Goal: Communication & Community: Participate in discussion

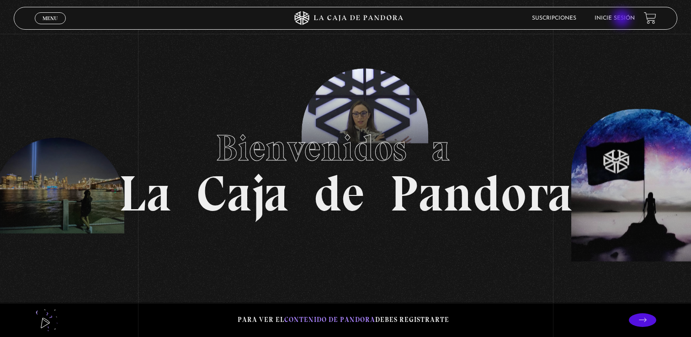
click at [622, 19] on link "Inicie sesión" at bounding box center [615, 18] width 40 height 5
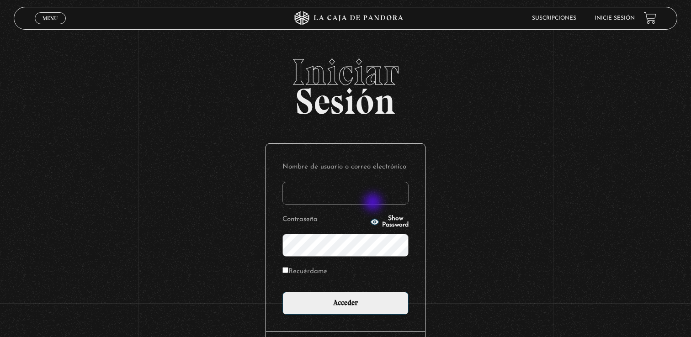
type input "lauromero.col@gmail.com"
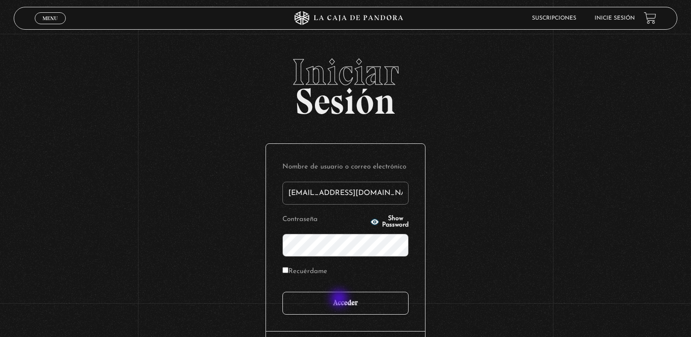
click at [340, 300] on input "Acceder" at bounding box center [346, 303] width 126 height 23
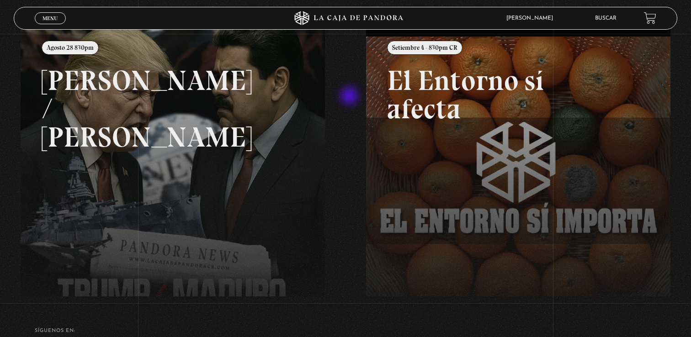
scroll to position [103, 0]
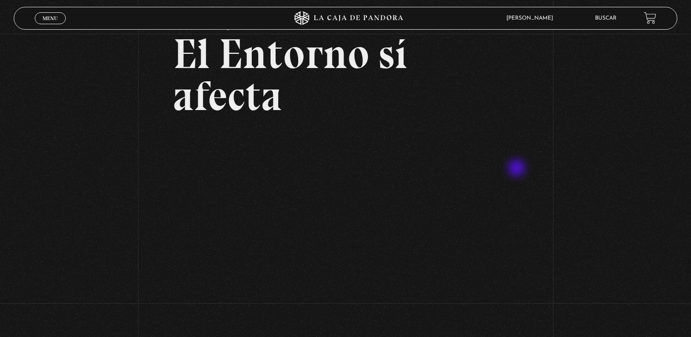
scroll to position [49, 0]
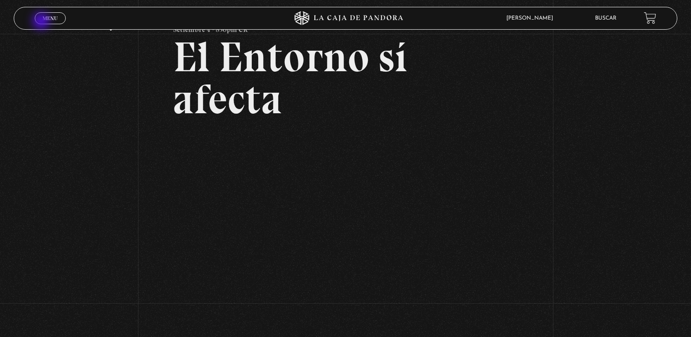
click at [44, 22] on link "Menu Cerrar" at bounding box center [50, 18] width 31 height 12
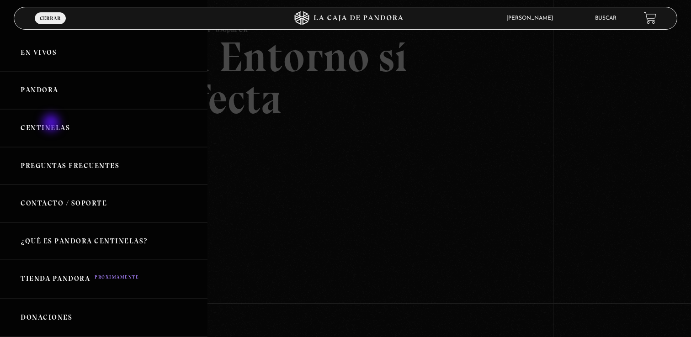
click at [52, 124] on link "Centinelas" at bounding box center [104, 128] width 208 height 38
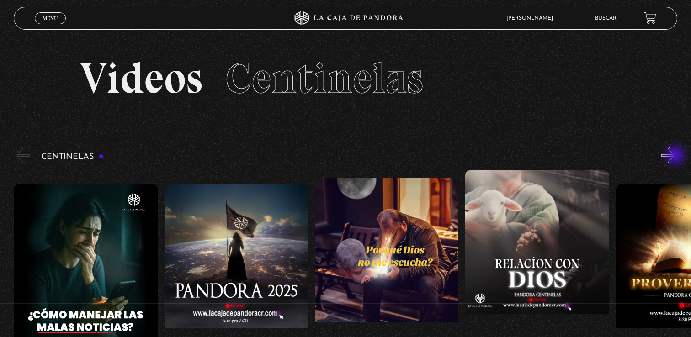
click at [677, 156] on button "»" at bounding box center [670, 156] width 16 height 16
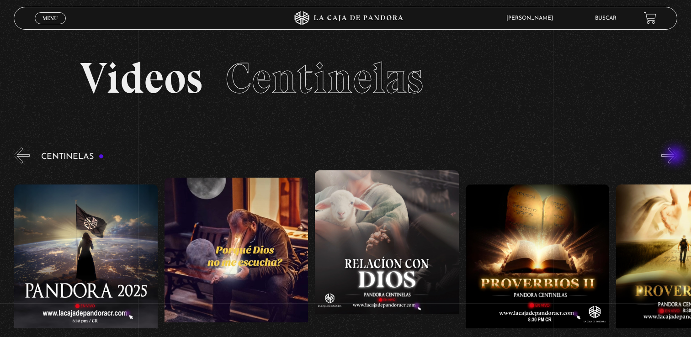
click at [676, 156] on button "»" at bounding box center [670, 156] width 16 height 16
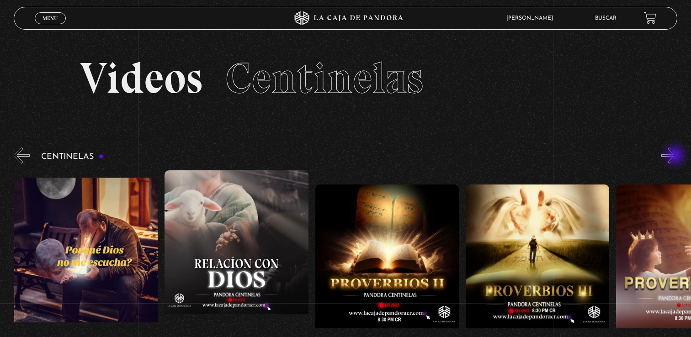
scroll to position [0, 301]
click at [670, 155] on button "»" at bounding box center [670, 156] width 16 height 16
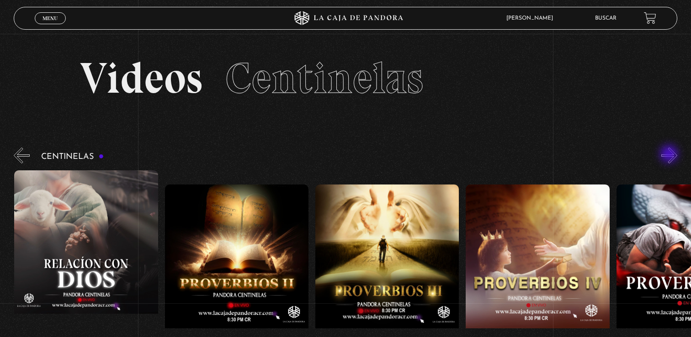
click at [670, 155] on button "»" at bounding box center [670, 156] width 16 height 16
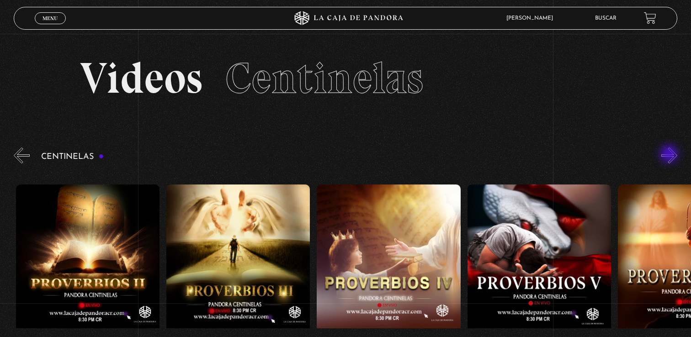
click at [670, 155] on button "»" at bounding box center [670, 156] width 16 height 16
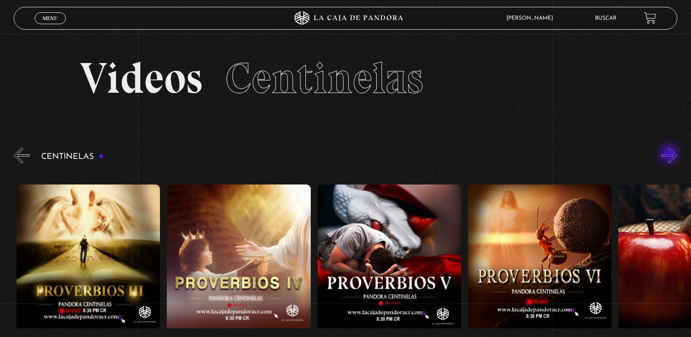
click at [670, 155] on button "»" at bounding box center [670, 156] width 16 height 16
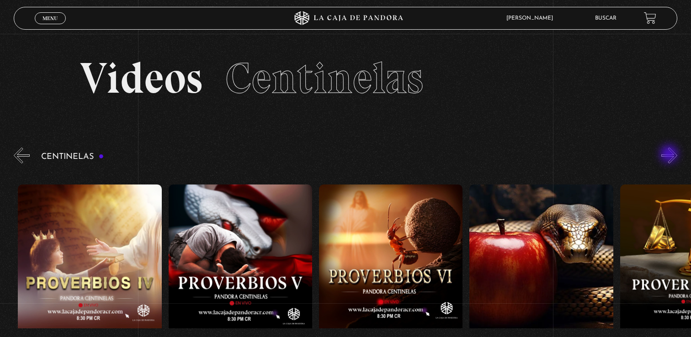
click at [670, 155] on button "»" at bounding box center [670, 156] width 16 height 16
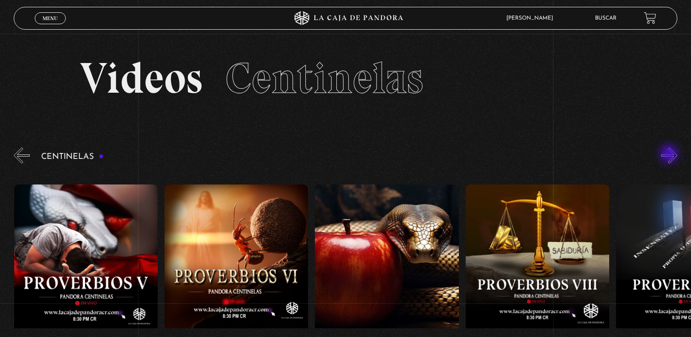
click at [670, 155] on button "»" at bounding box center [670, 156] width 16 height 16
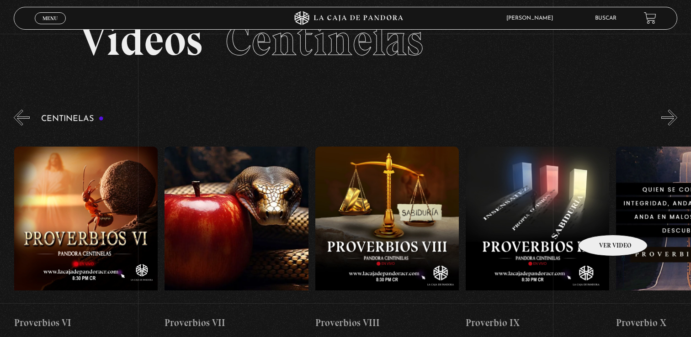
scroll to position [35, 0]
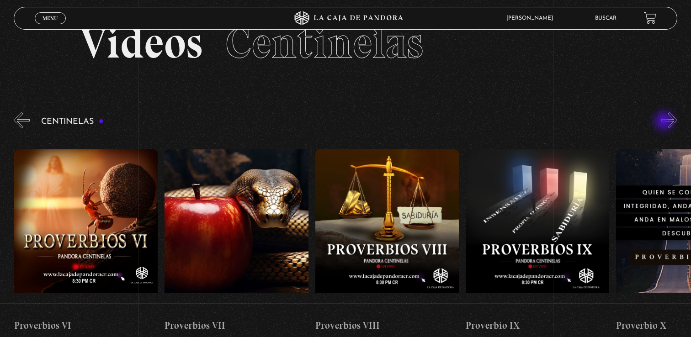
click at [665, 122] on button "»" at bounding box center [670, 120] width 16 height 16
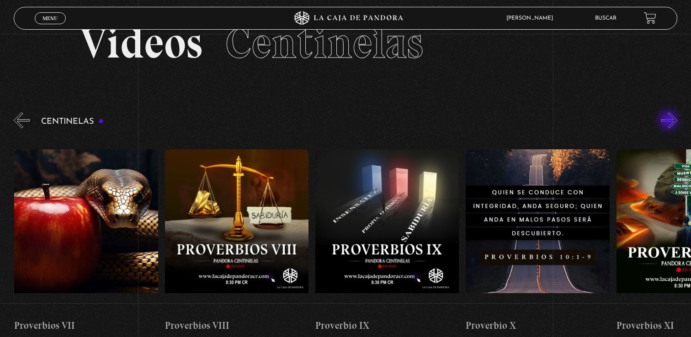
click at [670, 121] on button "»" at bounding box center [670, 120] width 16 height 16
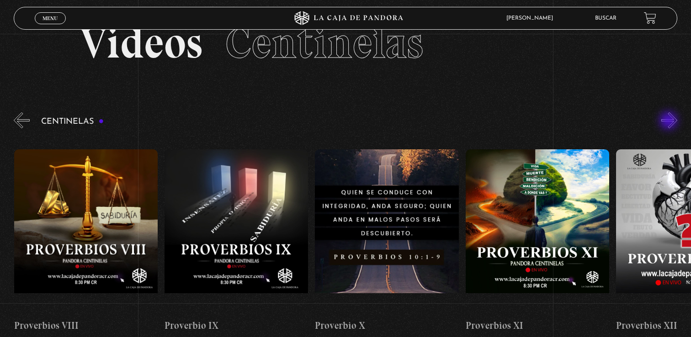
scroll to position [0, 1505]
click at [677, 123] on button "»" at bounding box center [670, 120] width 16 height 16
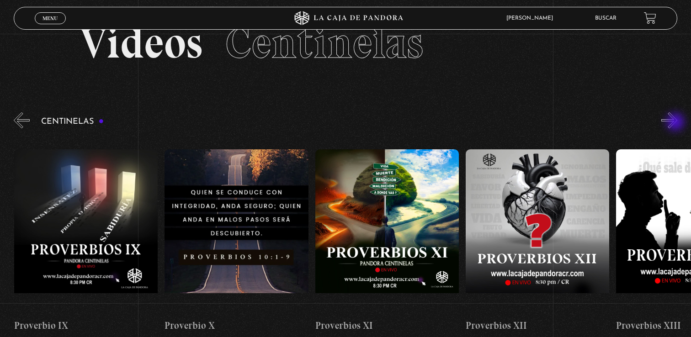
click at [677, 123] on button "»" at bounding box center [670, 120] width 16 height 16
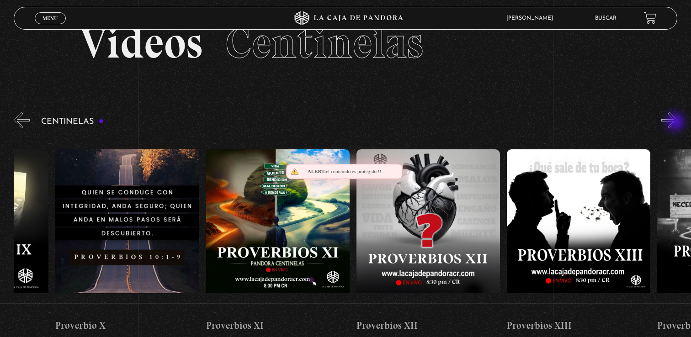
click at [677, 123] on button "»" at bounding box center [670, 120] width 16 height 16
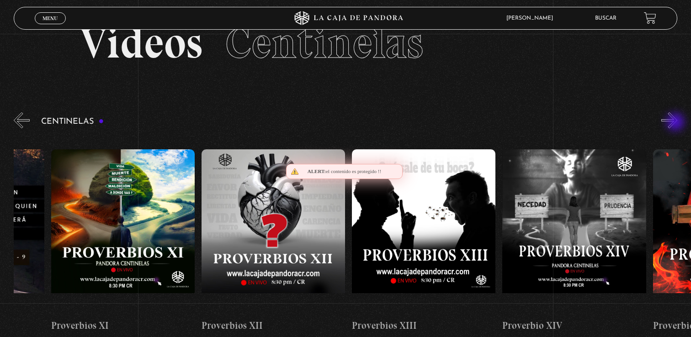
click at [677, 123] on button "»" at bounding box center [670, 120] width 16 height 16
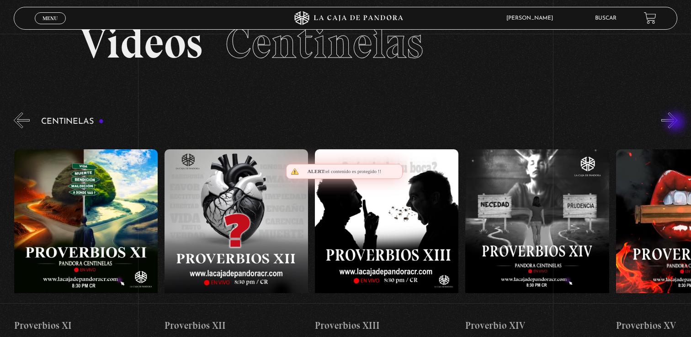
click at [677, 123] on button "»" at bounding box center [670, 120] width 16 height 16
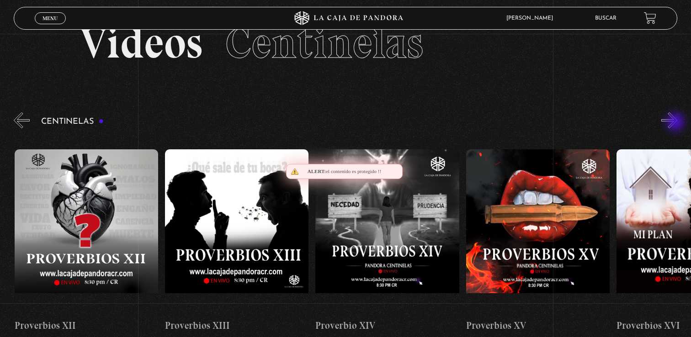
click at [677, 123] on button "»" at bounding box center [670, 120] width 16 height 16
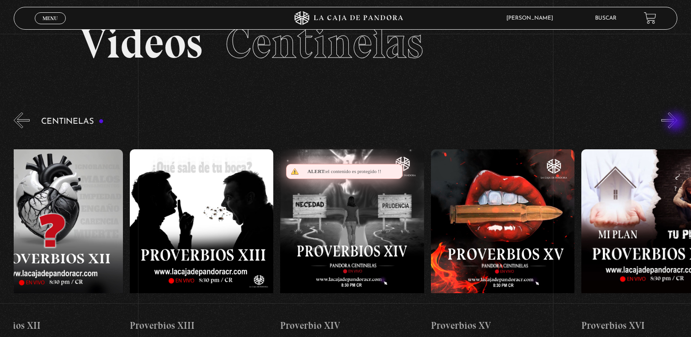
click at [677, 123] on button "»" at bounding box center [670, 120] width 16 height 16
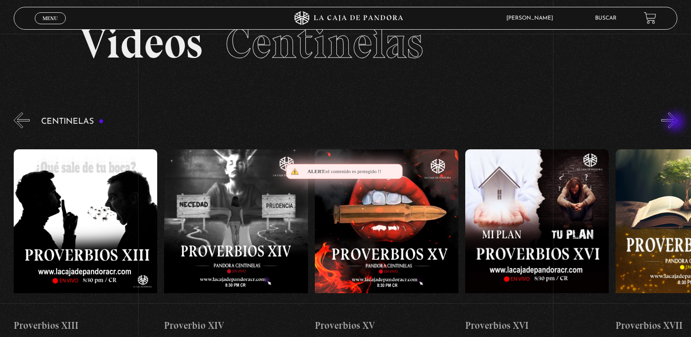
click at [677, 123] on button "»" at bounding box center [670, 120] width 16 height 16
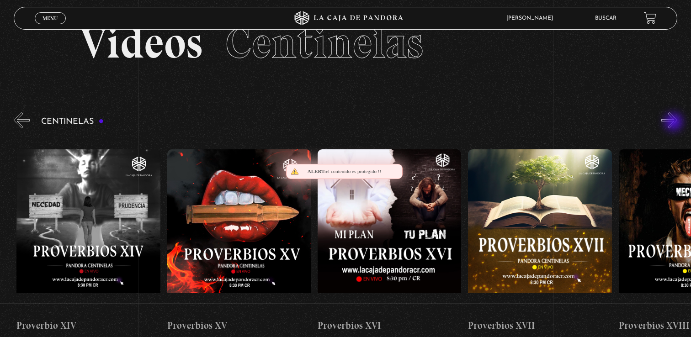
click at [675, 123] on button "»" at bounding box center [670, 120] width 16 height 16
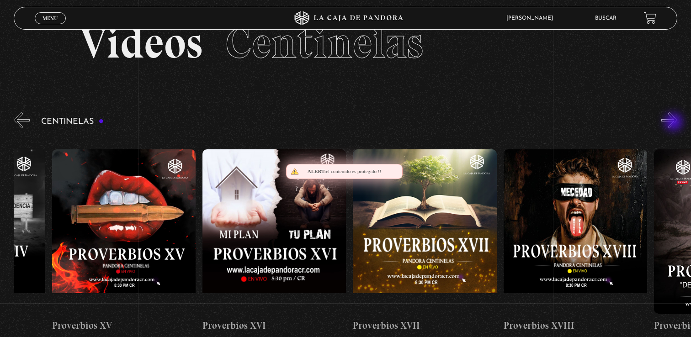
click at [675, 123] on button "»" at bounding box center [670, 120] width 16 height 16
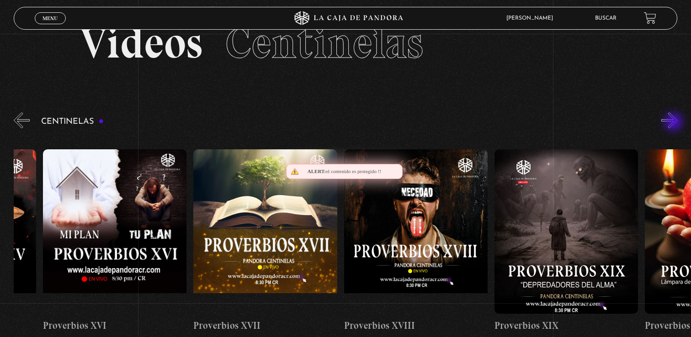
click at [675, 123] on button "»" at bounding box center [670, 120] width 16 height 16
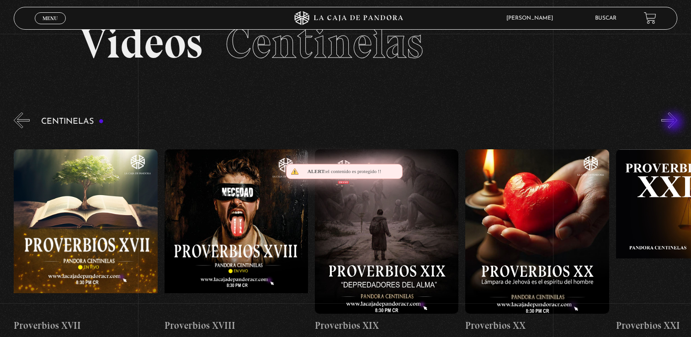
click at [675, 123] on button "»" at bounding box center [670, 120] width 16 height 16
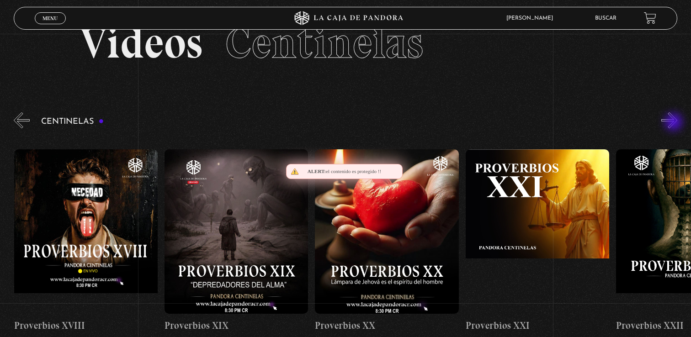
click at [675, 123] on button "»" at bounding box center [670, 120] width 16 height 16
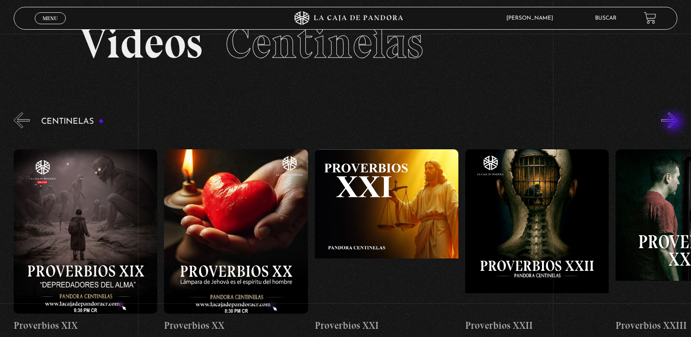
click at [675, 123] on button "»" at bounding box center [670, 120] width 16 height 16
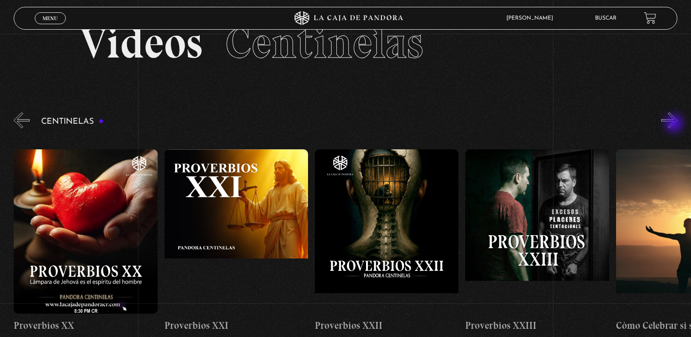
click at [675, 124] on button "»" at bounding box center [670, 120] width 16 height 16
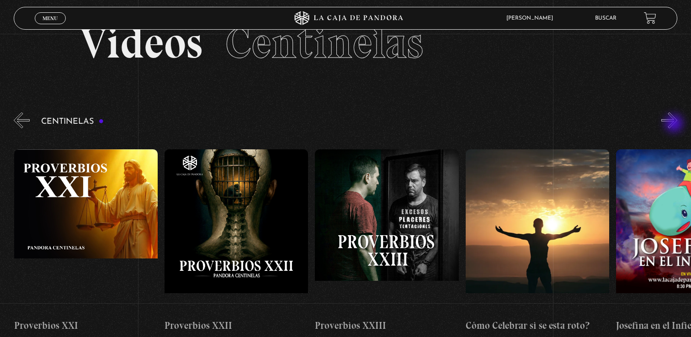
click at [675, 124] on button "»" at bounding box center [670, 120] width 16 height 16
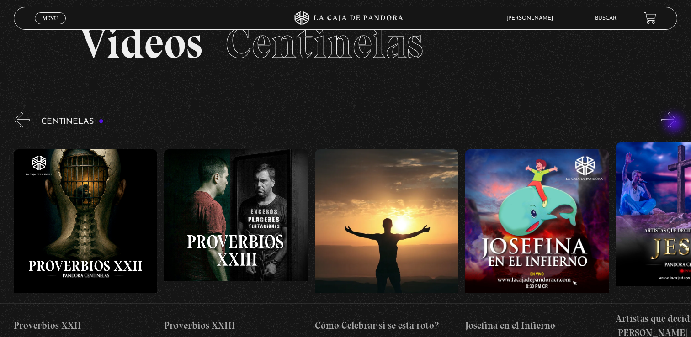
click at [675, 124] on button "»" at bounding box center [670, 120] width 16 height 16
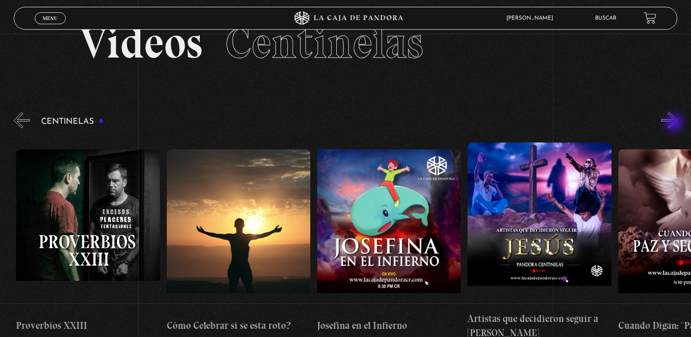
click at [675, 124] on button "»" at bounding box center [670, 120] width 16 height 16
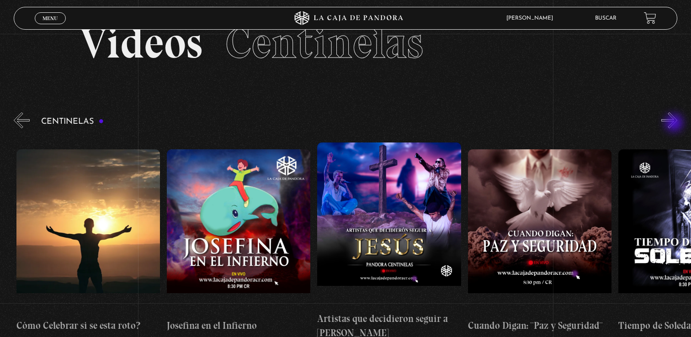
click at [675, 124] on button "»" at bounding box center [670, 120] width 16 height 16
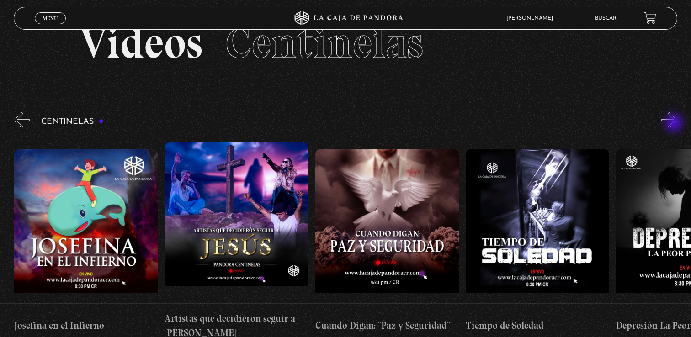
click at [675, 124] on button "»" at bounding box center [670, 120] width 16 height 16
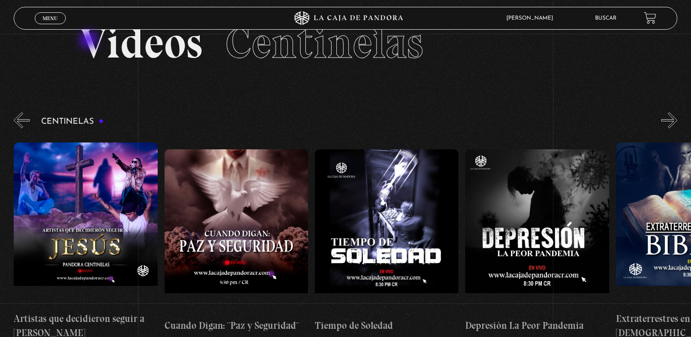
scroll to position [0, 4216]
click at [674, 122] on button "»" at bounding box center [670, 120] width 16 height 16
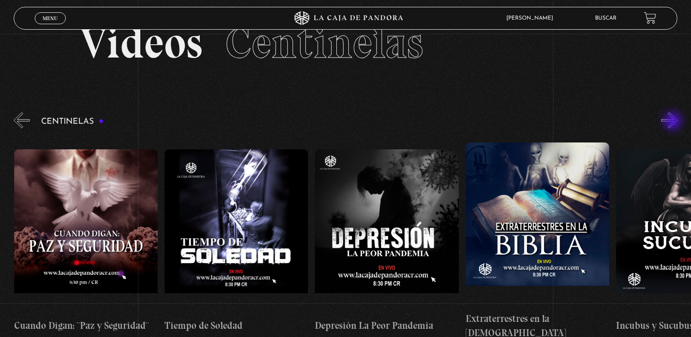
click at [674, 122] on button "»" at bounding box center [670, 120] width 16 height 16
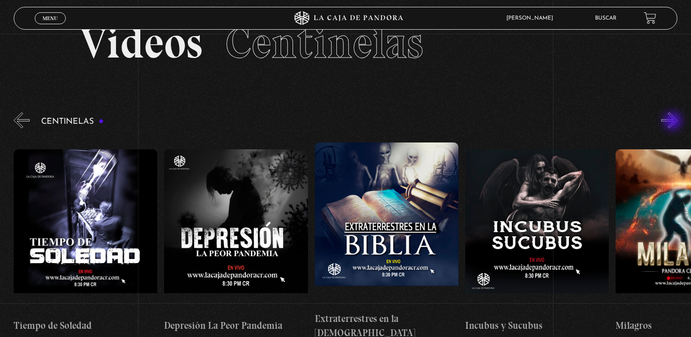
click at [674, 122] on button "»" at bounding box center [670, 120] width 16 height 16
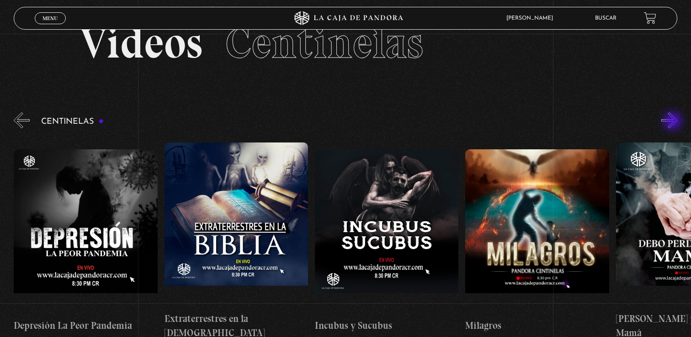
scroll to position [0, 4667]
click at [674, 123] on button "»" at bounding box center [670, 120] width 16 height 16
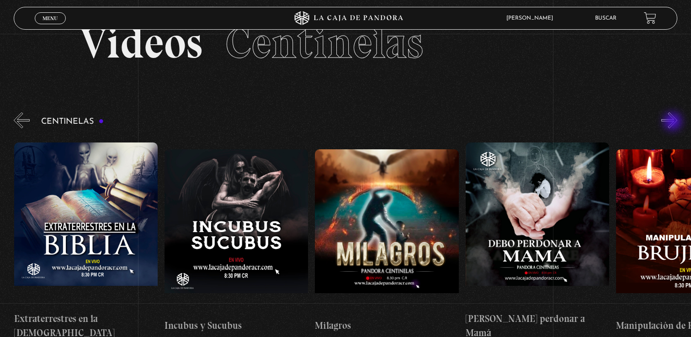
scroll to position [0, 4818]
click at [674, 123] on button "»" at bounding box center [670, 120] width 16 height 16
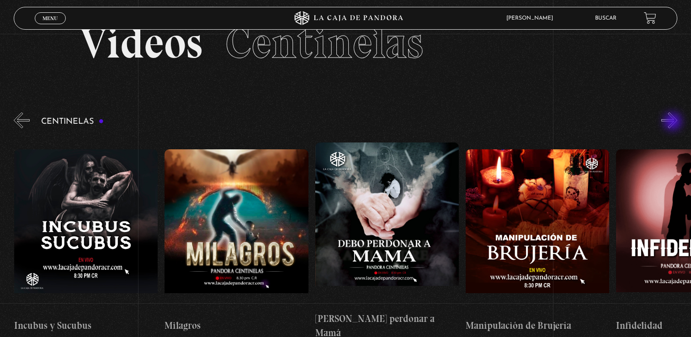
scroll to position [0, 4969]
click at [674, 123] on button "»" at bounding box center [670, 120] width 16 height 16
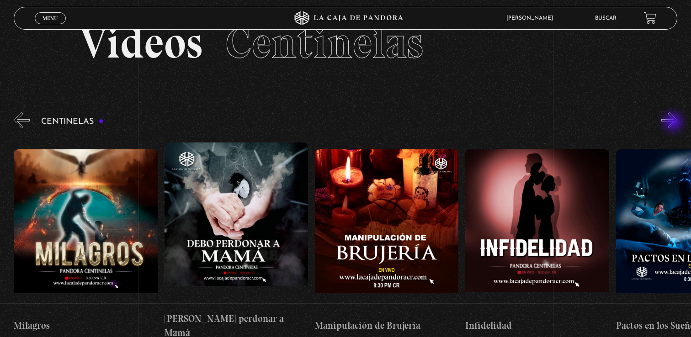
scroll to position [0, 5119]
click at [674, 123] on button "»" at bounding box center [670, 120] width 16 height 16
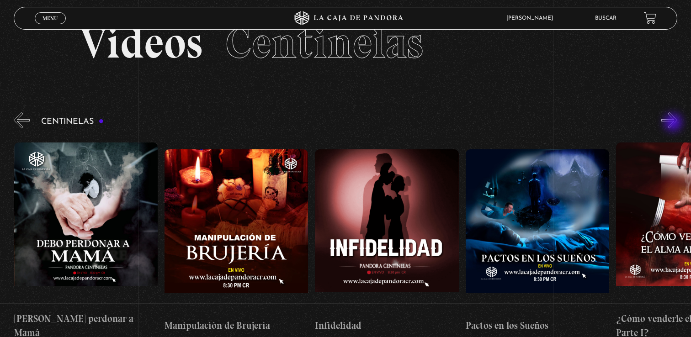
scroll to position [0, 5269]
click at [674, 123] on button "»" at bounding box center [670, 120] width 16 height 16
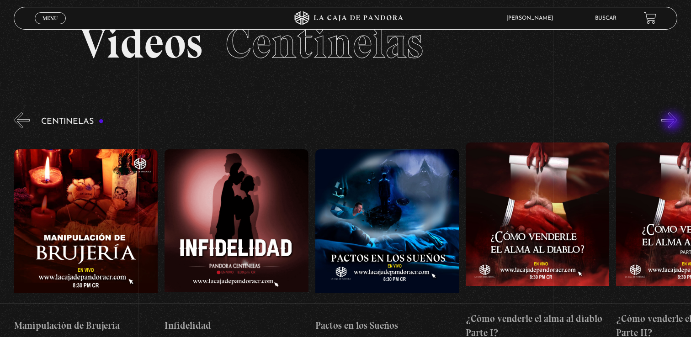
scroll to position [0, 5420]
click at [673, 122] on button "»" at bounding box center [670, 120] width 16 height 16
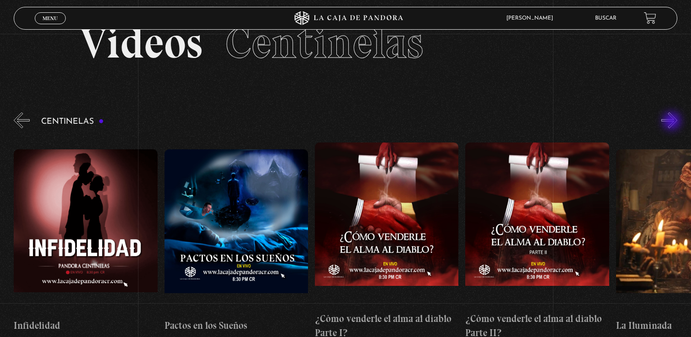
scroll to position [0, 5571]
click at [673, 122] on button "»" at bounding box center [670, 120] width 16 height 16
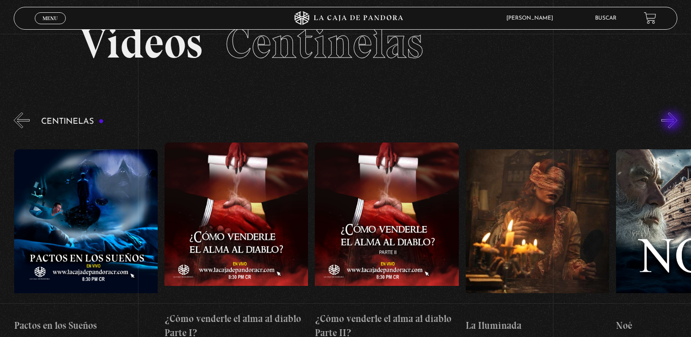
click at [673, 122] on button "»" at bounding box center [670, 120] width 16 height 16
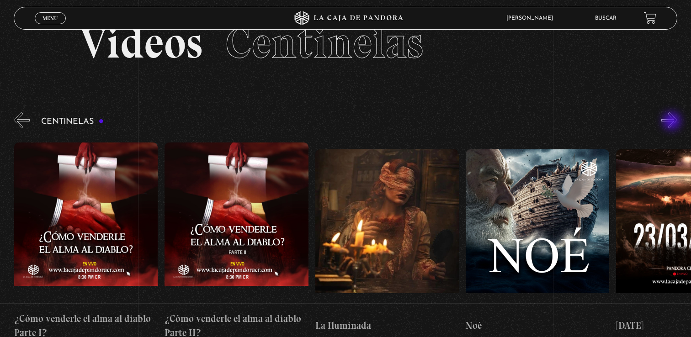
click at [673, 122] on button "»" at bounding box center [670, 120] width 16 height 16
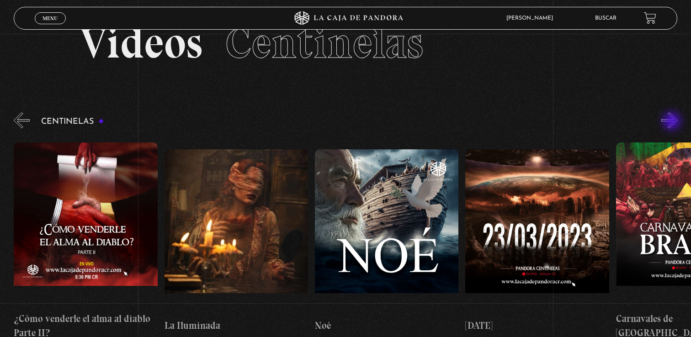
click at [673, 122] on button "»" at bounding box center [670, 120] width 16 height 16
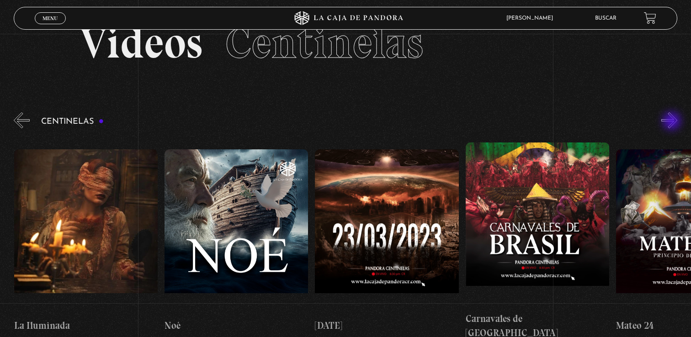
scroll to position [0, 6173]
click at [673, 122] on button "»" at bounding box center [670, 120] width 16 height 16
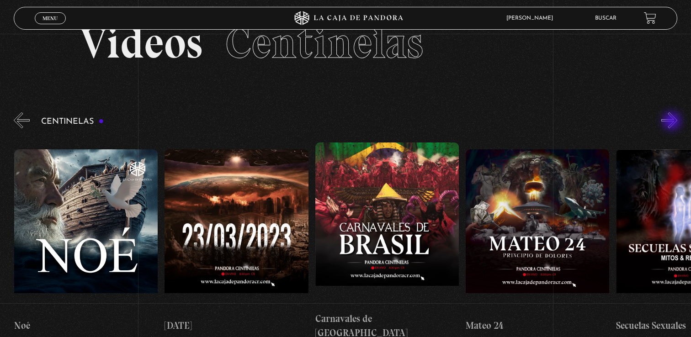
click at [673, 122] on button "»" at bounding box center [670, 120] width 16 height 16
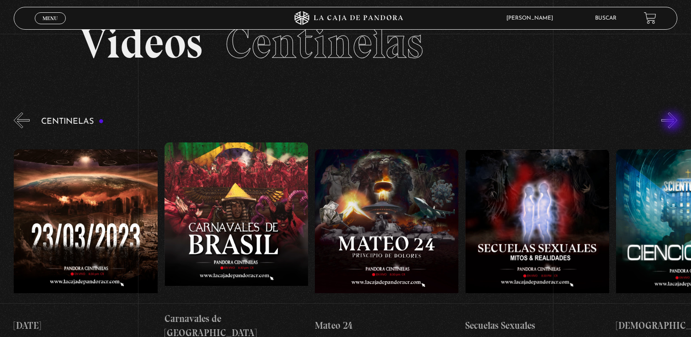
click at [673, 123] on button "»" at bounding box center [670, 120] width 16 height 16
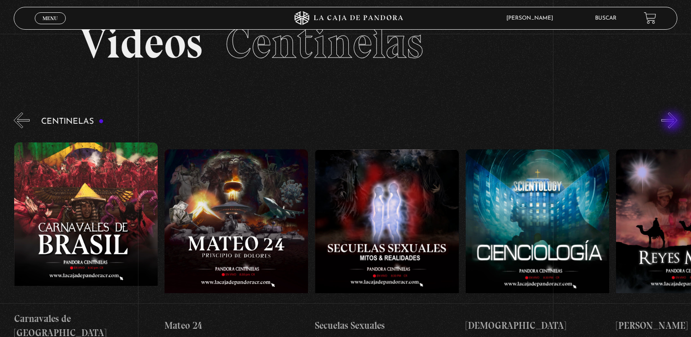
click at [673, 123] on button "»" at bounding box center [670, 120] width 16 height 16
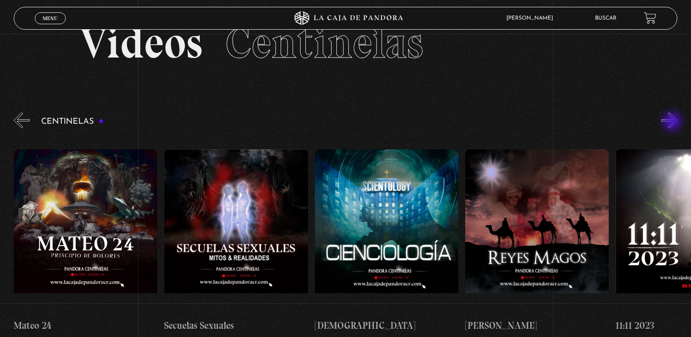
click at [673, 123] on button "»" at bounding box center [670, 120] width 16 height 16
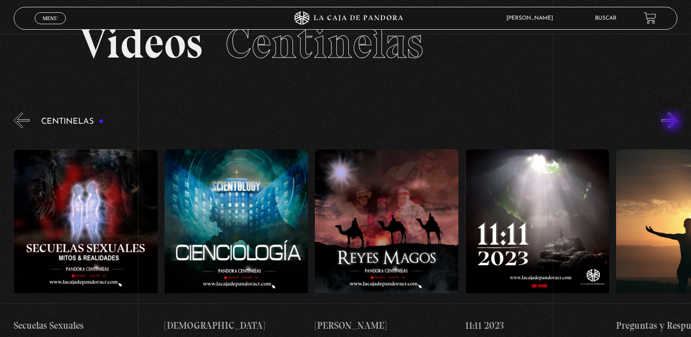
click at [673, 123] on button "»" at bounding box center [670, 120] width 16 height 16
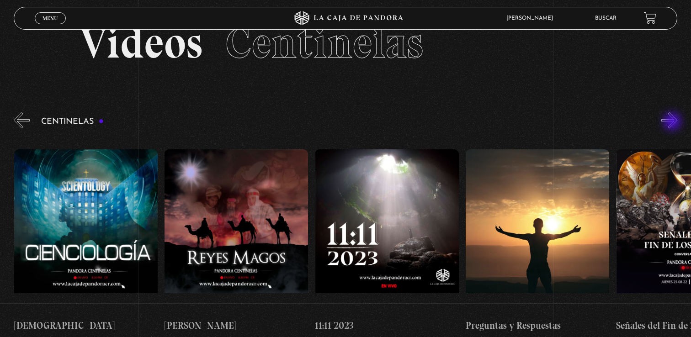
scroll to position [0, 7076]
click at [673, 123] on button "»" at bounding box center [670, 120] width 16 height 16
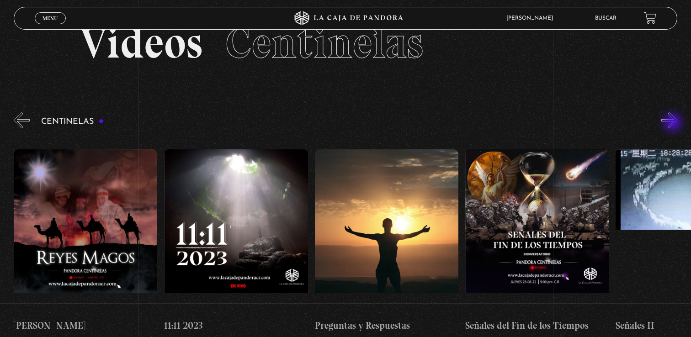
click at [674, 123] on button "»" at bounding box center [670, 120] width 16 height 16
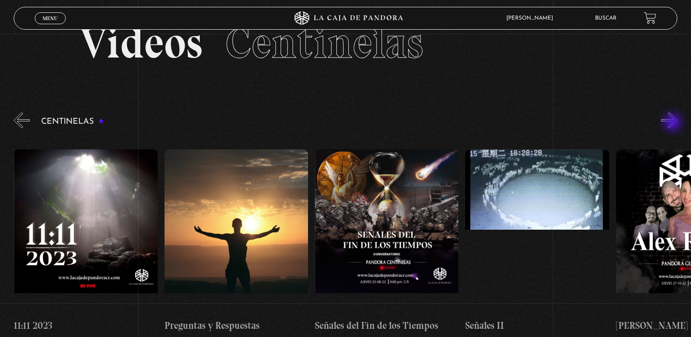
click at [674, 123] on button "»" at bounding box center [670, 120] width 16 height 16
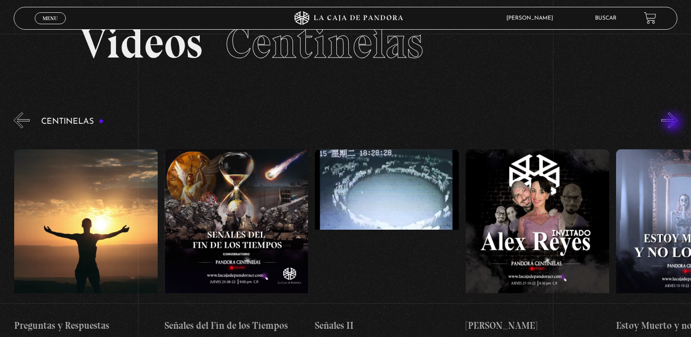
scroll to position [0, 7528]
click at [674, 123] on button "»" at bounding box center [670, 120] width 16 height 16
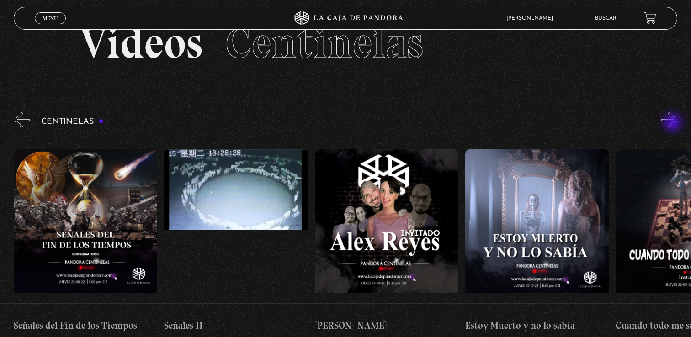
click at [674, 123] on button "»" at bounding box center [670, 120] width 16 height 16
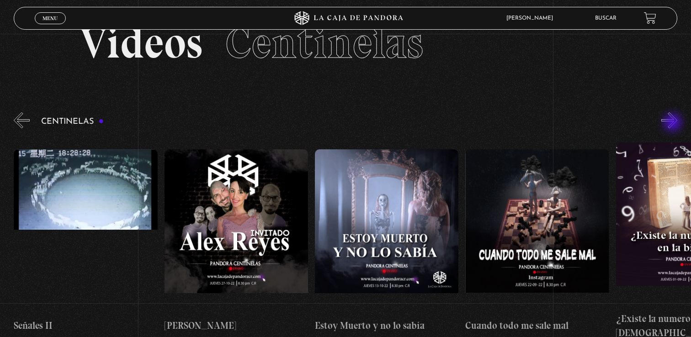
scroll to position [0, 7829]
click at [674, 124] on button "»" at bounding box center [670, 120] width 16 height 16
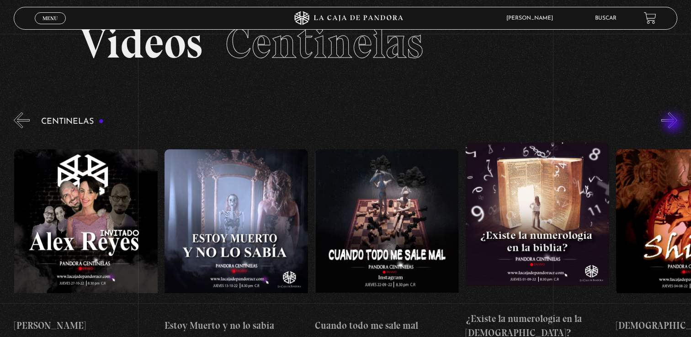
scroll to position [0, 7979]
click at [674, 124] on button "»" at bounding box center [670, 120] width 16 height 16
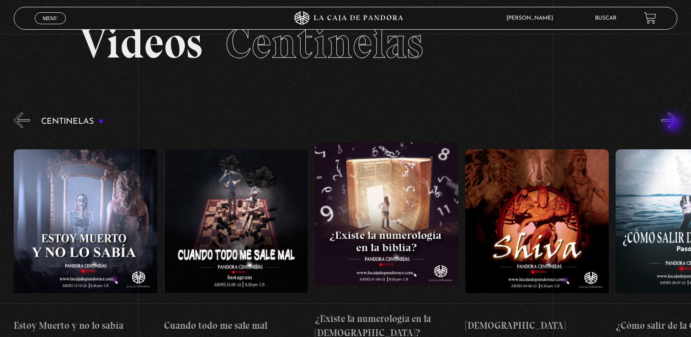
click at [674, 124] on button "»" at bounding box center [670, 120] width 16 height 16
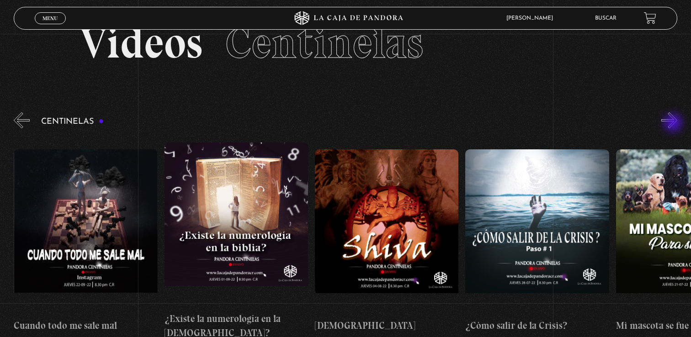
click at [674, 124] on button "»" at bounding box center [670, 120] width 16 height 16
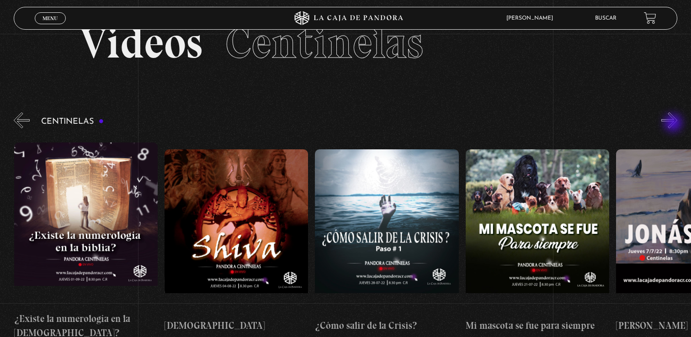
click at [674, 124] on button "»" at bounding box center [670, 120] width 16 height 16
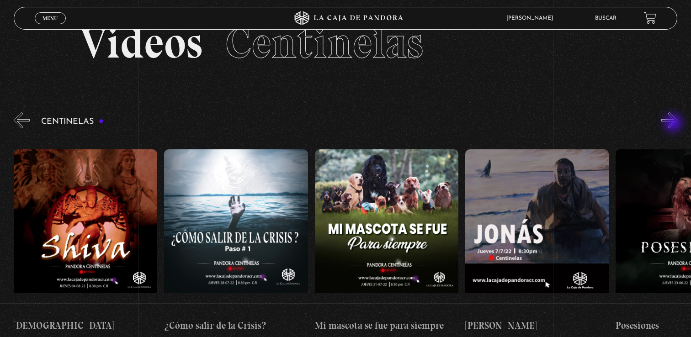
click at [674, 124] on button "»" at bounding box center [670, 120] width 16 height 16
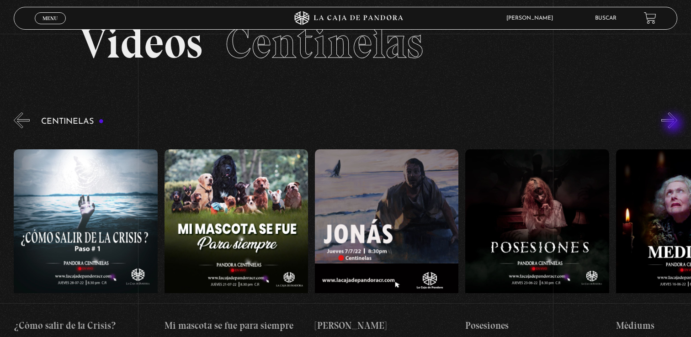
click at [674, 124] on button "»" at bounding box center [670, 120] width 16 height 16
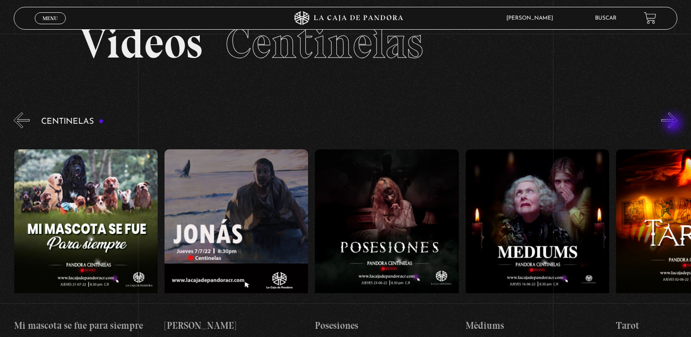
click at [674, 124] on button "»" at bounding box center [670, 120] width 16 height 16
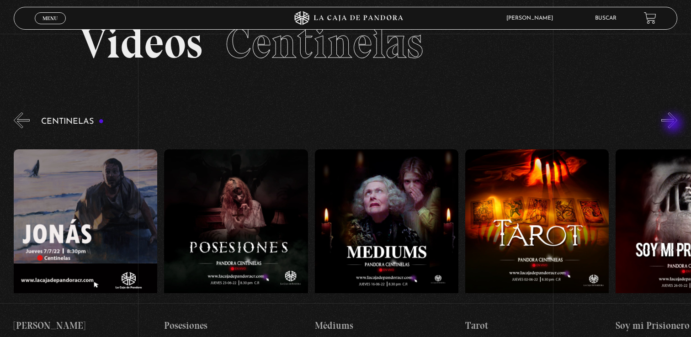
click at [674, 124] on button "»" at bounding box center [670, 120] width 16 height 16
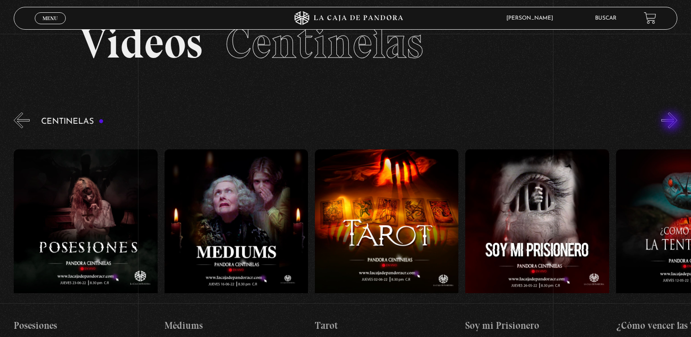
click at [672, 123] on button "»" at bounding box center [670, 120] width 16 height 16
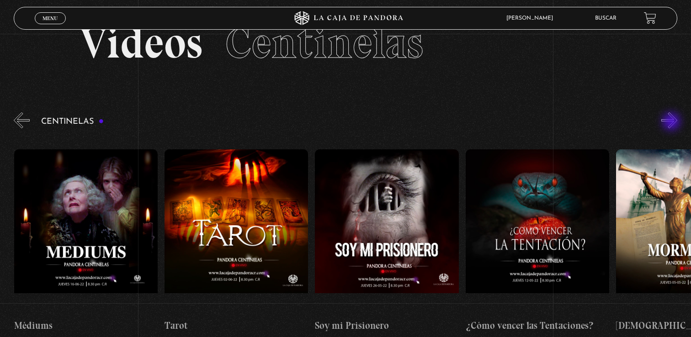
click at [672, 123] on button "»" at bounding box center [670, 120] width 16 height 16
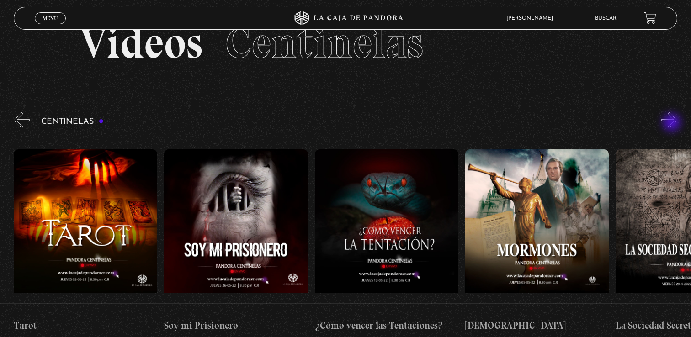
click at [673, 123] on button "»" at bounding box center [670, 120] width 16 height 16
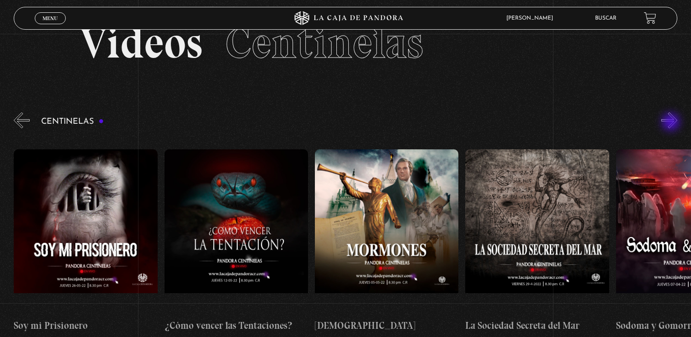
scroll to position [0, 9636]
click at [672, 123] on button "»" at bounding box center [670, 120] width 16 height 16
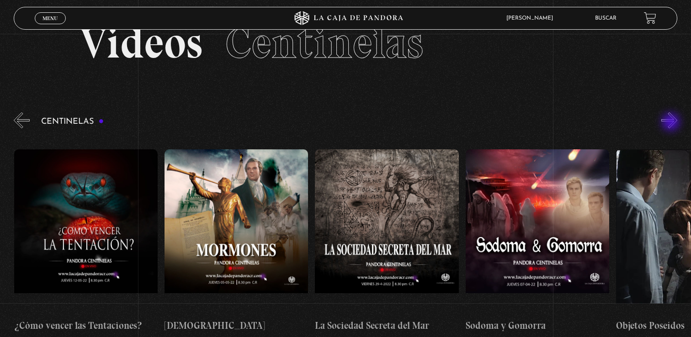
scroll to position [0, 9786]
click at [672, 123] on button "»" at bounding box center [670, 120] width 16 height 16
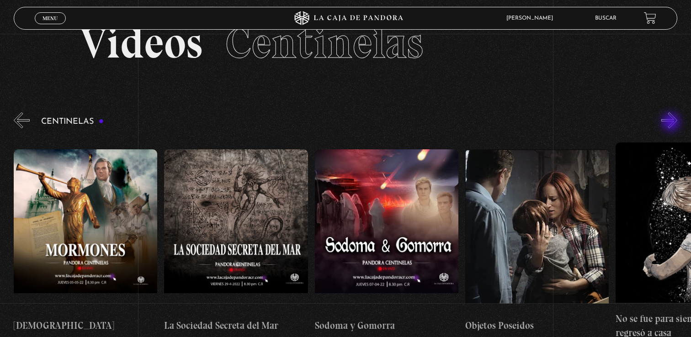
click at [672, 123] on button "»" at bounding box center [670, 120] width 16 height 16
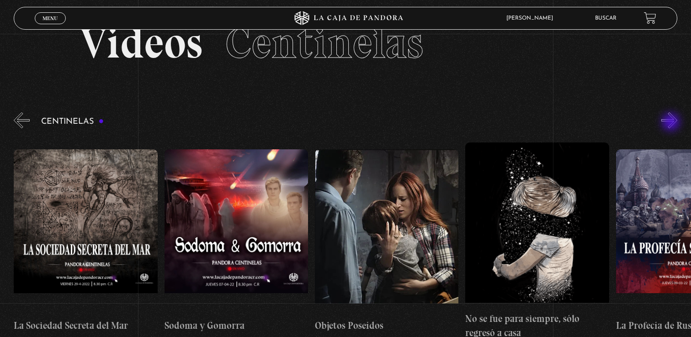
click at [672, 123] on button "»" at bounding box center [670, 120] width 16 height 16
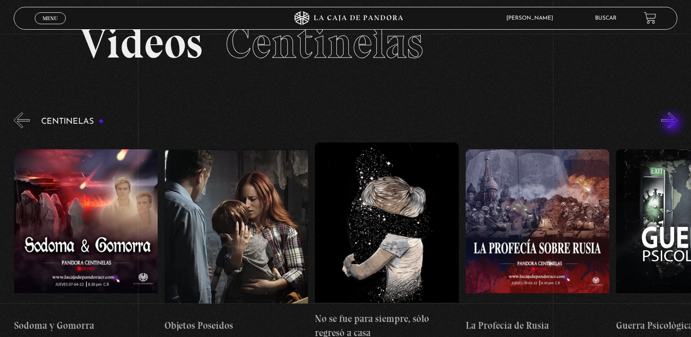
click at [673, 124] on button "»" at bounding box center [670, 120] width 16 height 16
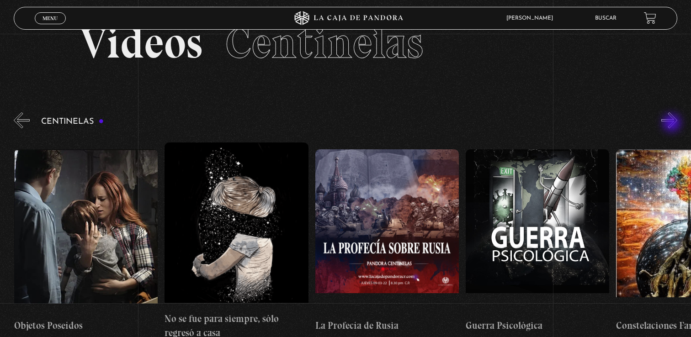
scroll to position [0, 10389]
click at [673, 124] on button "»" at bounding box center [670, 120] width 16 height 16
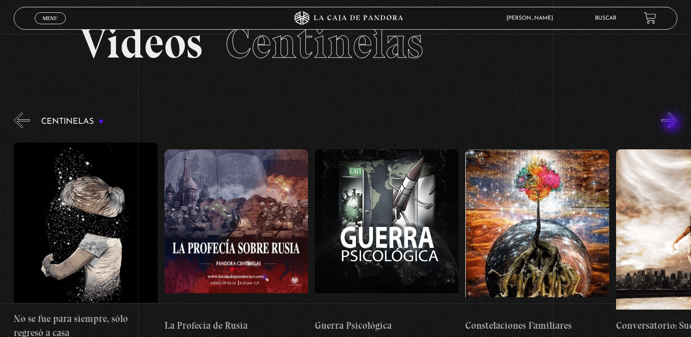
scroll to position [0, 10539]
click at [673, 124] on button "»" at bounding box center [670, 120] width 16 height 16
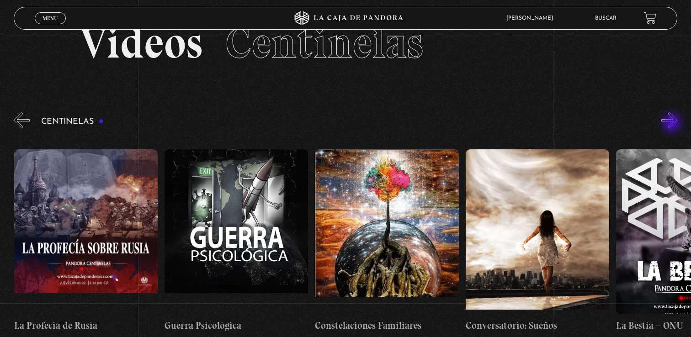
scroll to position [0, 10690]
click at [673, 123] on button "»" at bounding box center [670, 120] width 16 height 16
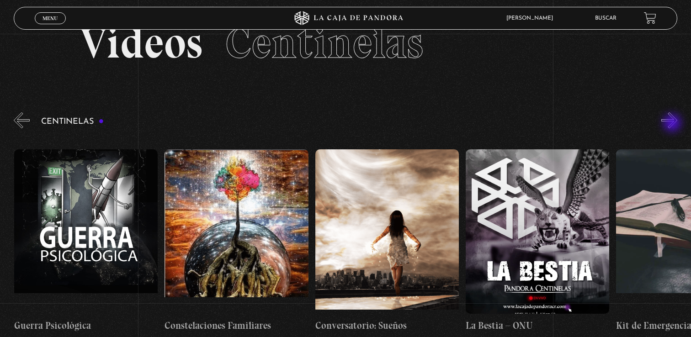
scroll to position [0, 10840]
click at [674, 124] on button "»" at bounding box center [670, 120] width 16 height 16
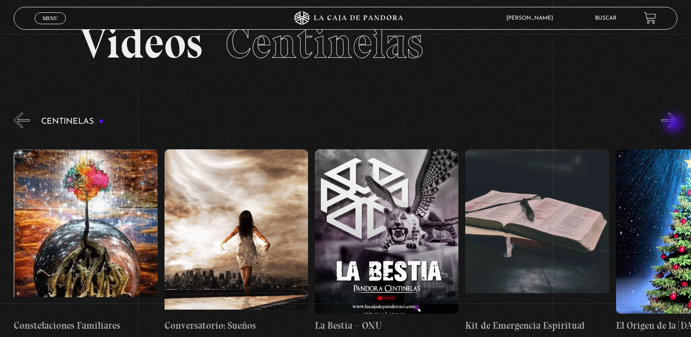
click at [675, 124] on button "»" at bounding box center [670, 120] width 16 height 16
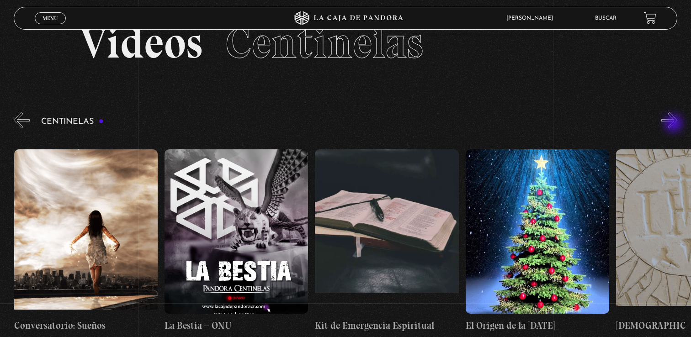
scroll to position [0, 11141]
click at [675, 125] on button "»" at bounding box center [670, 120] width 16 height 16
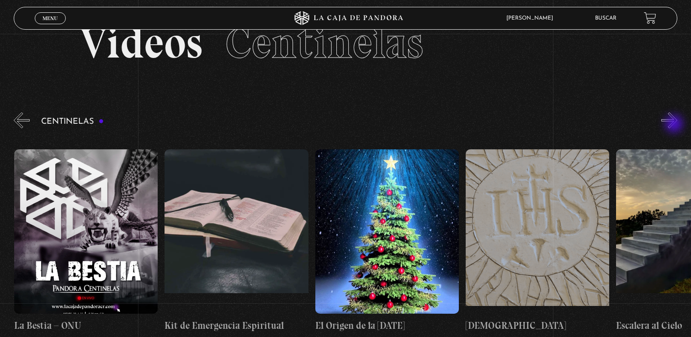
scroll to position [0, 11292]
click at [675, 125] on button "»" at bounding box center [670, 120] width 16 height 16
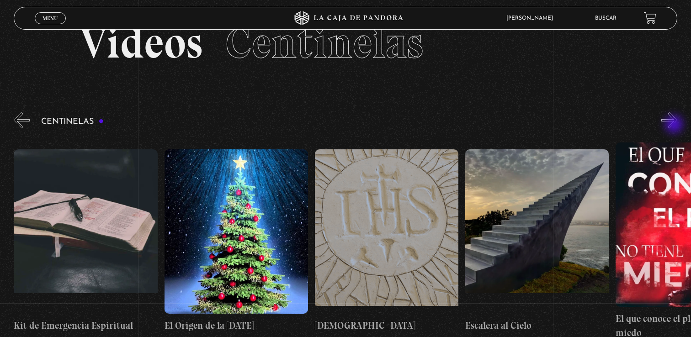
click at [675, 125] on button "»" at bounding box center [670, 120] width 16 height 16
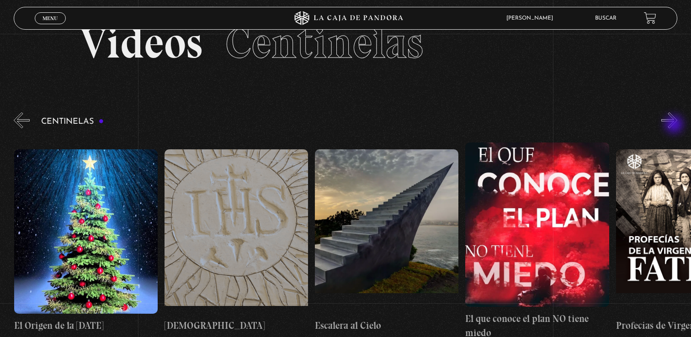
click at [675, 125] on button "»" at bounding box center [670, 120] width 16 height 16
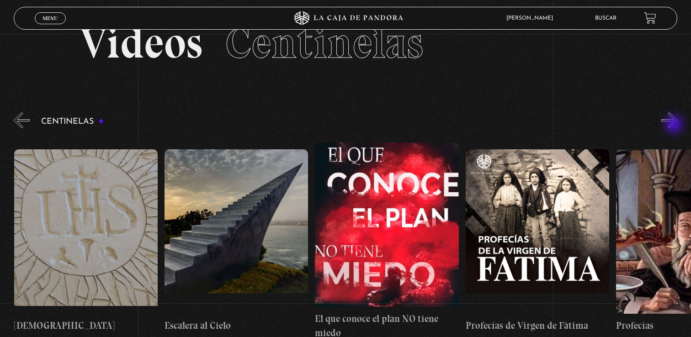
scroll to position [0, 11744]
click at [676, 125] on button "»" at bounding box center [670, 120] width 16 height 16
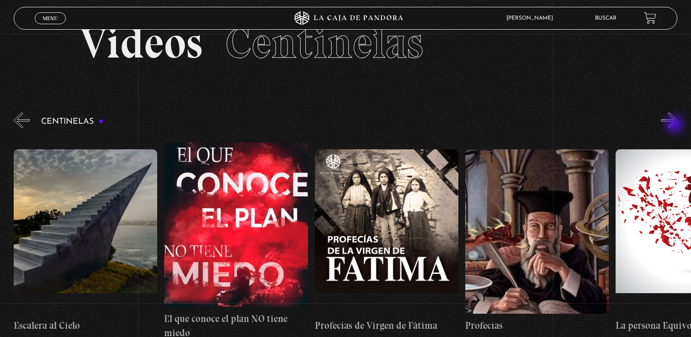
click at [676, 125] on button "»" at bounding box center [670, 120] width 16 height 16
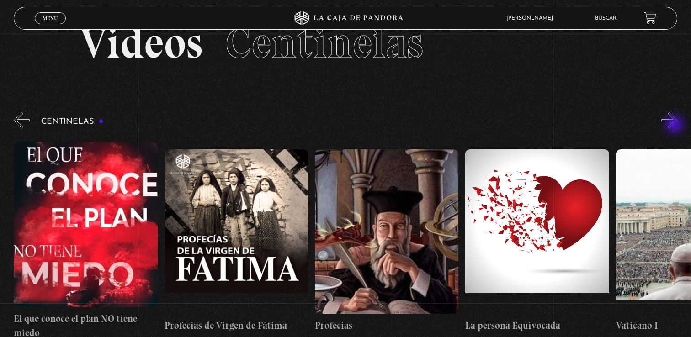
scroll to position [0, 12045]
click at [674, 123] on button "»" at bounding box center [670, 120] width 16 height 16
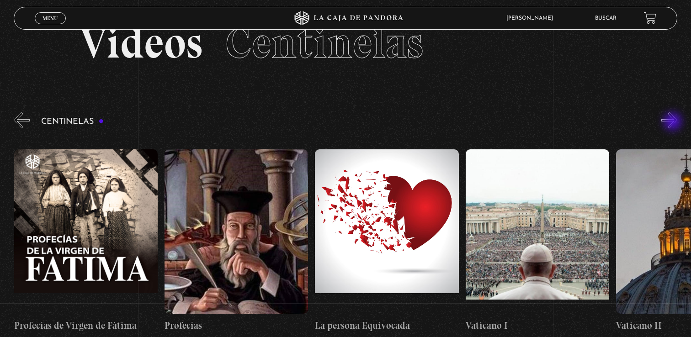
scroll to position [0, 12195]
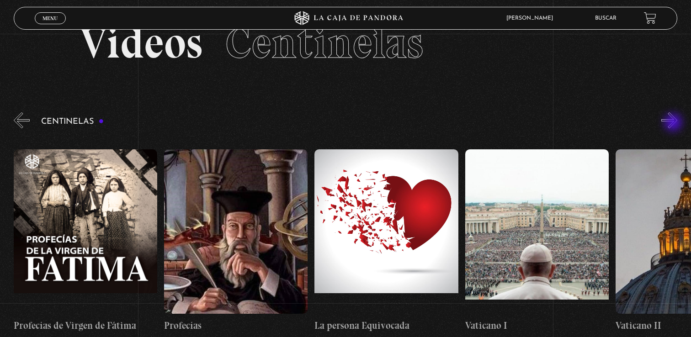
click at [674, 123] on button "»" at bounding box center [670, 120] width 16 height 16
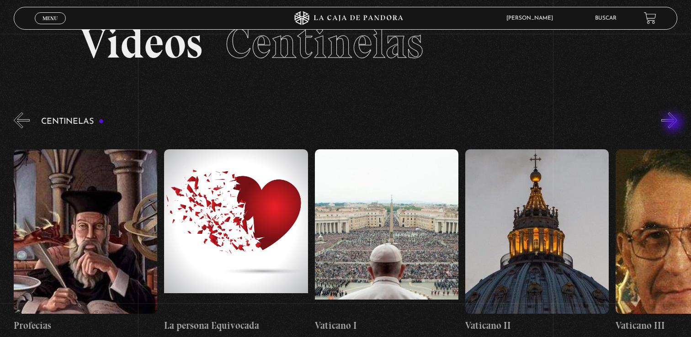
click at [674, 123] on button "»" at bounding box center [670, 120] width 16 height 16
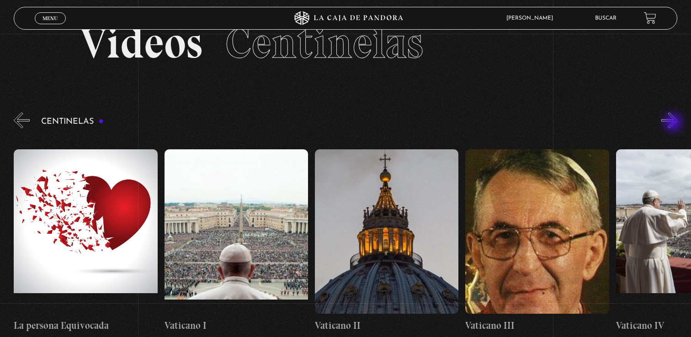
click at [674, 123] on button "»" at bounding box center [670, 120] width 16 height 16
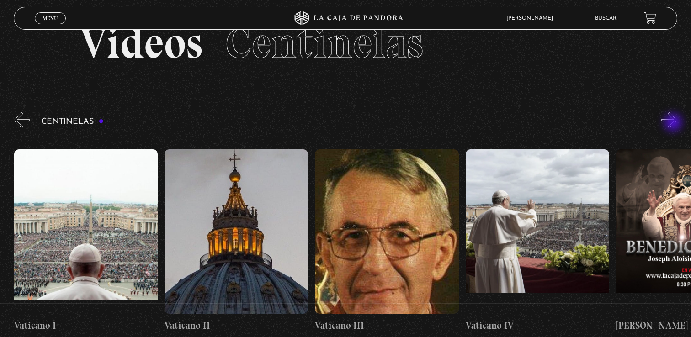
click at [674, 123] on button "»" at bounding box center [670, 120] width 16 height 16
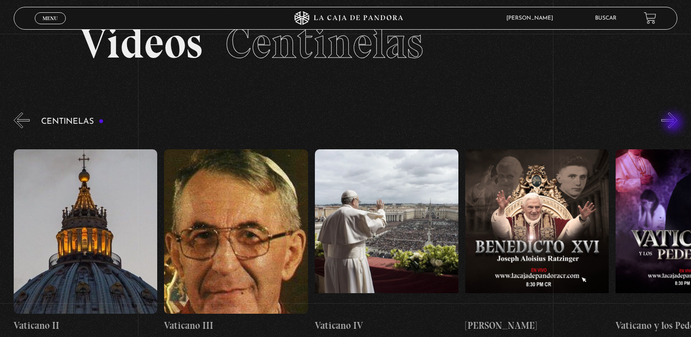
scroll to position [0, 12798]
click at [675, 124] on button "»" at bounding box center [670, 120] width 16 height 16
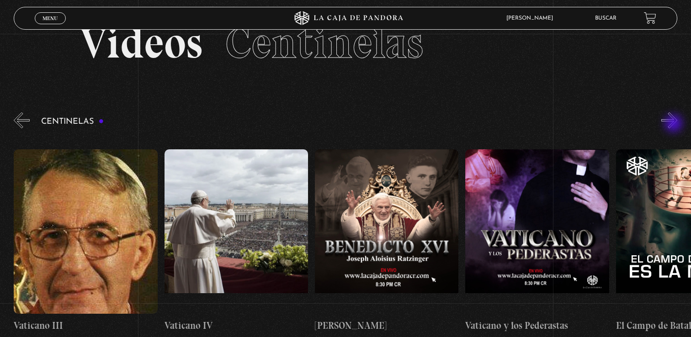
scroll to position [0, 12948]
click at [675, 124] on button "»" at bounding box center [670, 120] width 16 height 16
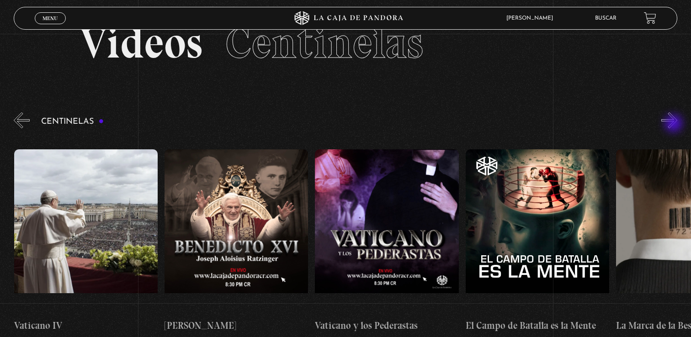
scroll to position [0, 13099]
click at [675, 124] on button "»" at bounding box center [670, 120] width 16 height 16
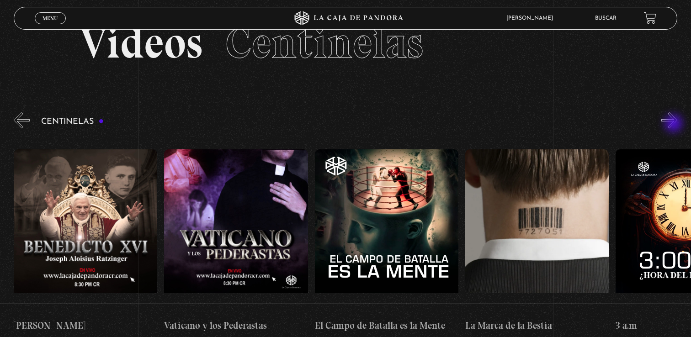
scroll to position [0, 13249]
click at [673, 124] on button "»" at bounding box center [670, 120] width 16 height 16
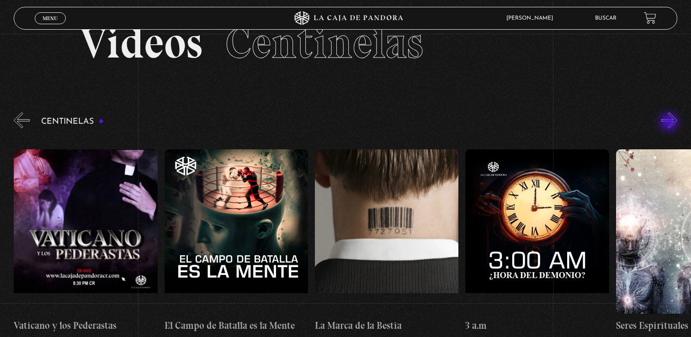
scroll to position [0, 13400]
click at [671, 123] on button "»" at bounding box center [670, 120] width 16 height 16
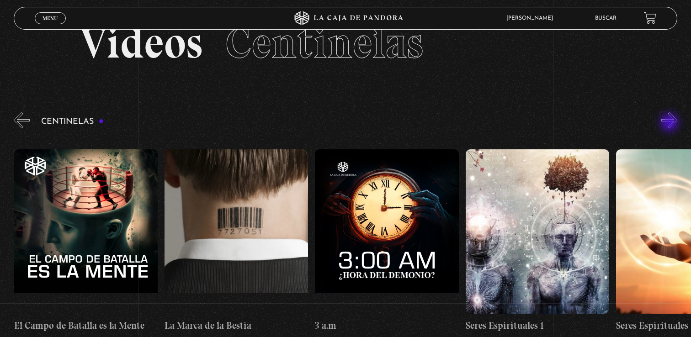
scroll to position [0, 13551]
click at [671, 123] on button "»" at bounding box center [670, 120] width 16 height 16
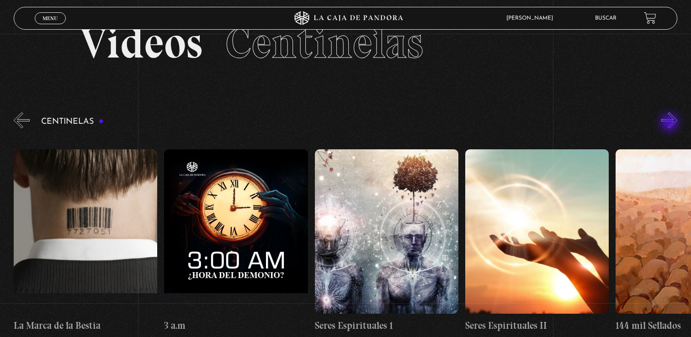
click at [671, 123] on button "»" at bounding box center [670, 120] width 16 height 16
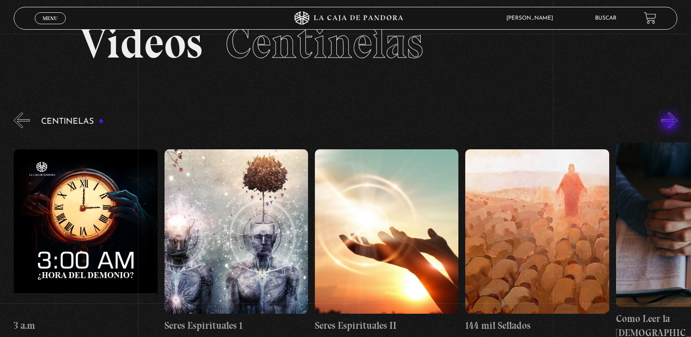
click at [671, 123] on button "»" at bounding box center [670, 120] width 16 height 16
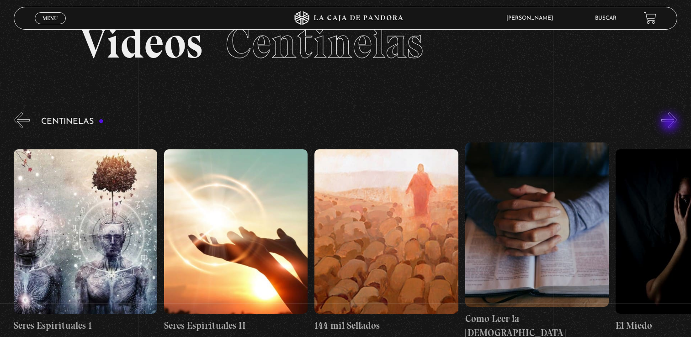
click at [671, 123] on button "»" at bounding box center [670, 120] width 16 height 16
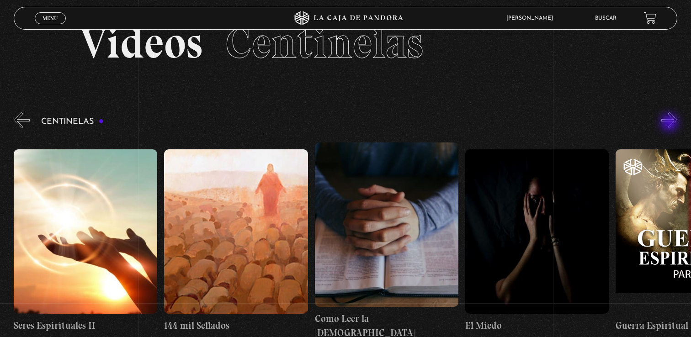
scroll to position [0, 14153]
click at [671, 123] on button "»" at bounding box center [670, 120] width 16 height 16
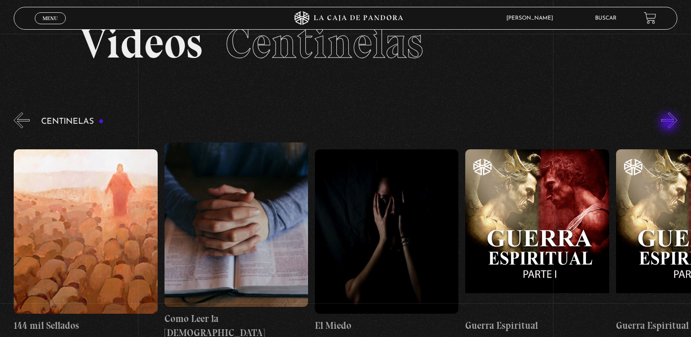
click at [670, 123] on button "»" at bounding box center [670, 120] width 16 height 16
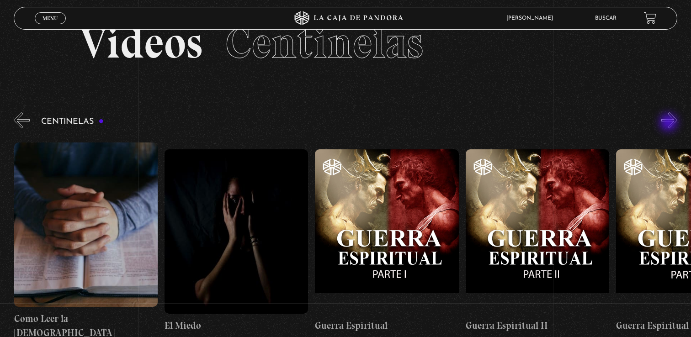
click at [670, 123] on button "»" at bounding box center [670, 120] width 16 height 16
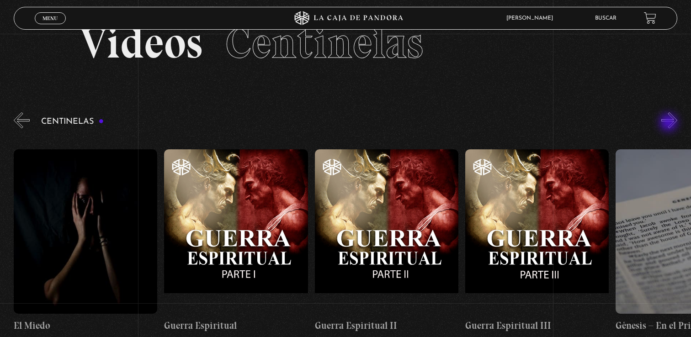
scroll to position [0, 14604]
drag, startPoint x: 670, startPoint y: 123, endPoint x: 477, endPoint y: 94, distance: 195.1
click at [477, 94] on div "Menu Cerrar Laura Romero Romero En vivos Pandora Centinelas Mi cuenta Salir Bus…" at bounding box center [345, 283] width 691 height 569
click at [670, 123] on button "»" at bounding box center [670, 120] width 16 height 16
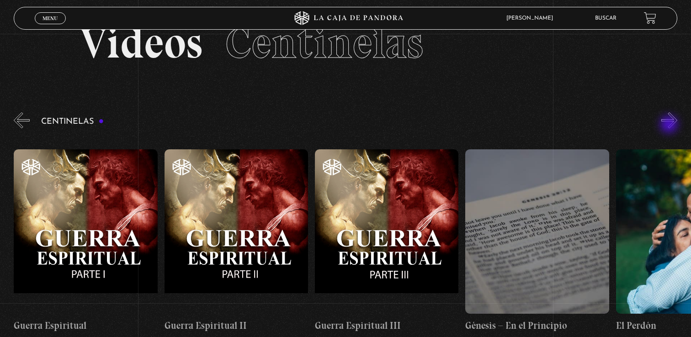
click at [670, 125] on button "»" at bounding box center [670, 120] width 16 height 16
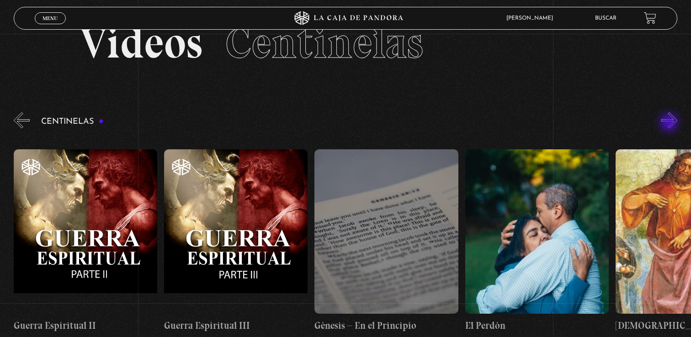
click at [670, 123] on button "»" at bounding box center [670, 120] width 16 height 16
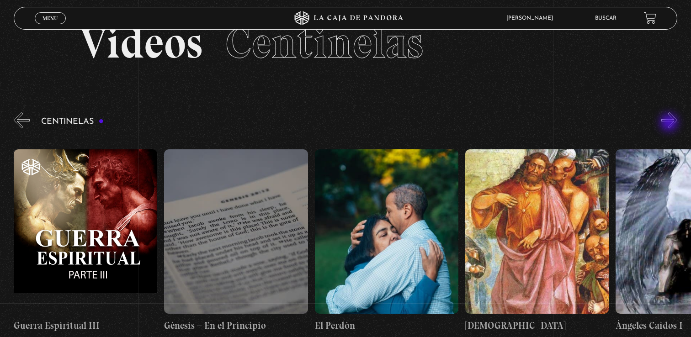
scroll to position [0, 15056]
click at [670, 123] on button "»" at bounding box center [670, 120] width 16 height 16
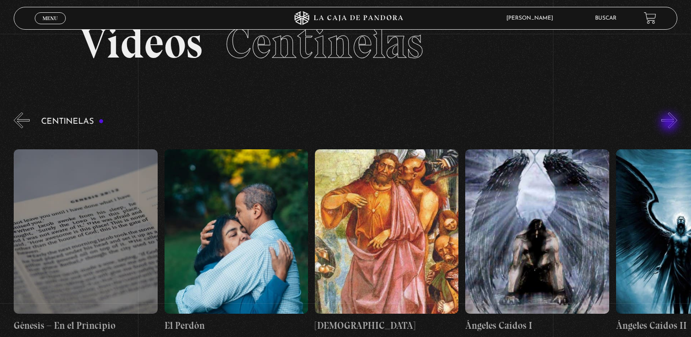
click at [670, 123] on button "»" at bounding box center [670, 120] width 16 height 16
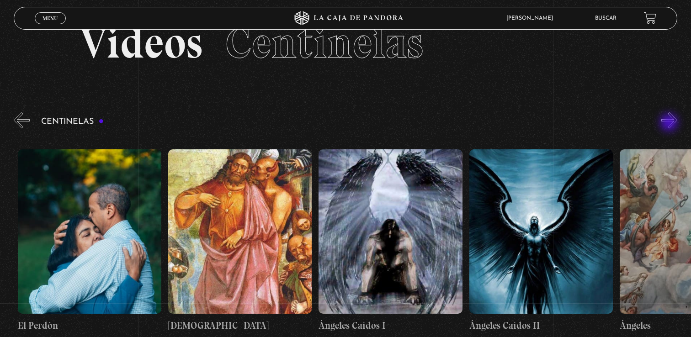
click at [670, 123] on button "»" at bounding box center [670, 120] width 16 height 16
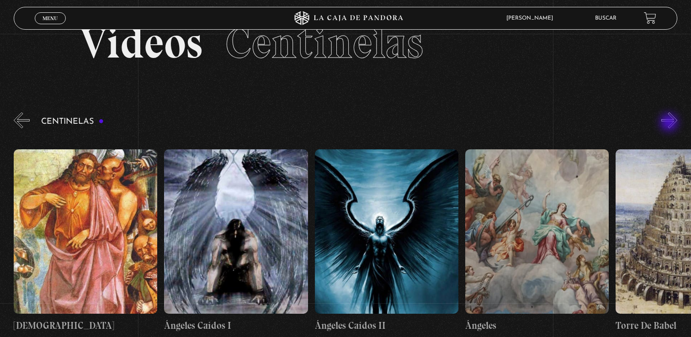
click at [670, 123] on button "»" at bounding box center [670, 120] width 16 height 16
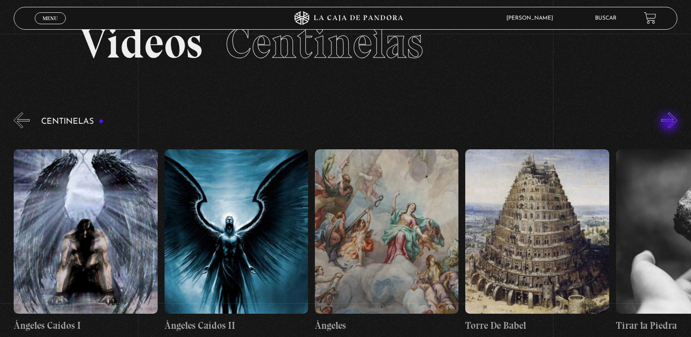
click at [670, 123] on button "»" at bounding box center [670, 120] width 16 height 16
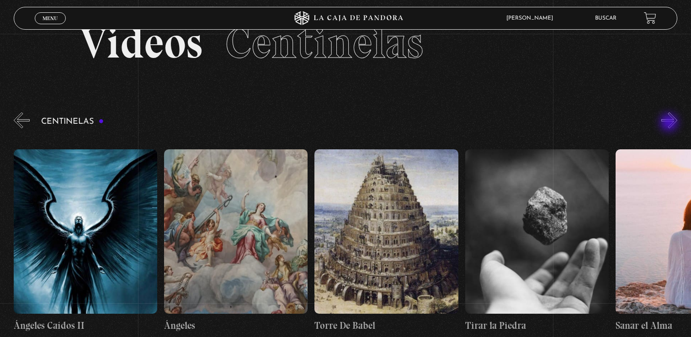
click at [670, 123] on button "»" at bounding box center [670, 120] width 16 height 16
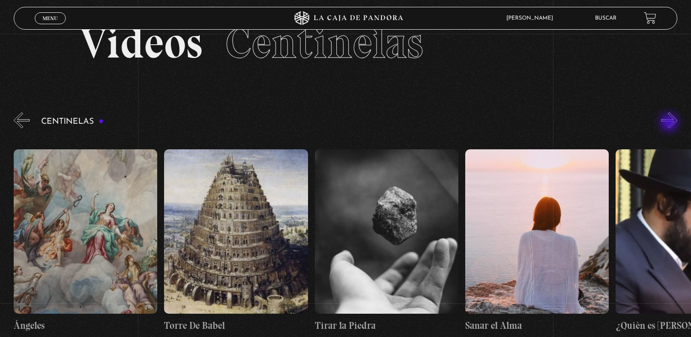
scroll to position [0, 15959]
click at [670, 123] on button "»" at bounding box center [670, 120] width 16 height 16
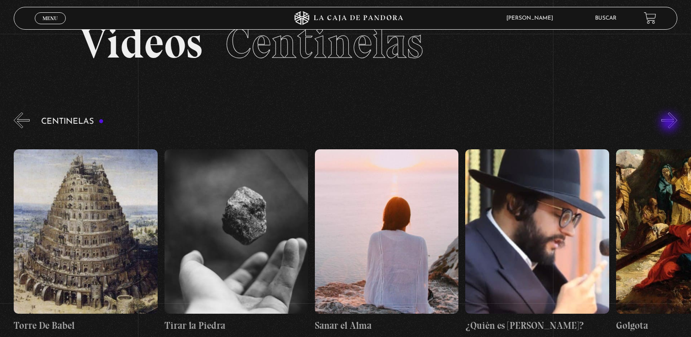
scroll to position [0, 16110]
click at [670, 123] on button "»" at bounding box center [670, 120] width 16 height 16
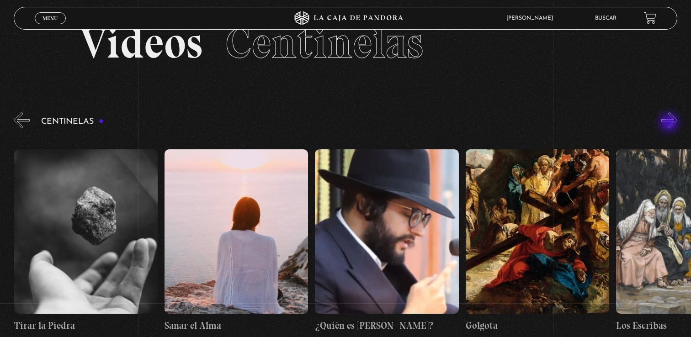
click at [670, 123] on button "»" at bounding box center [670, 120] width 16 height 16
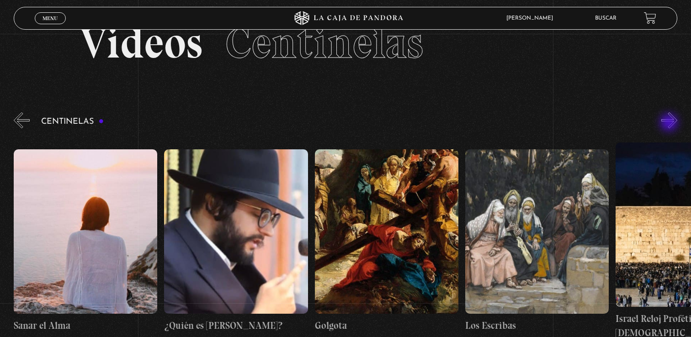
click at [670, 123] on button "»" at bounding box center [670, 120] width 16 height 16
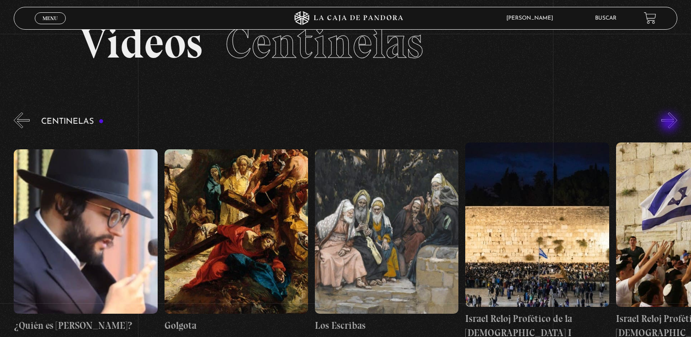
click at [670, 123] on button "»" at bounding box center [670, 120] width 16 height 16
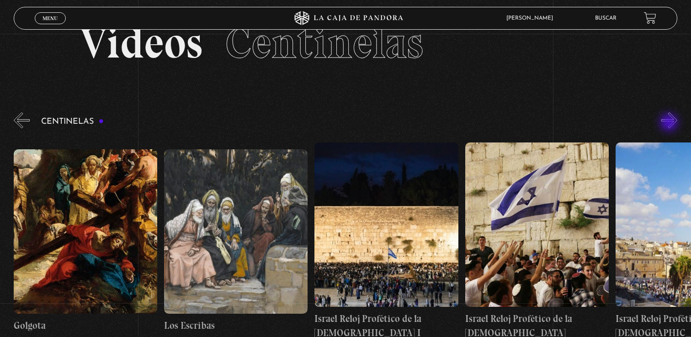
click at [670, 123] on button "»" at bounding box center [670, 120] width 16 height 16
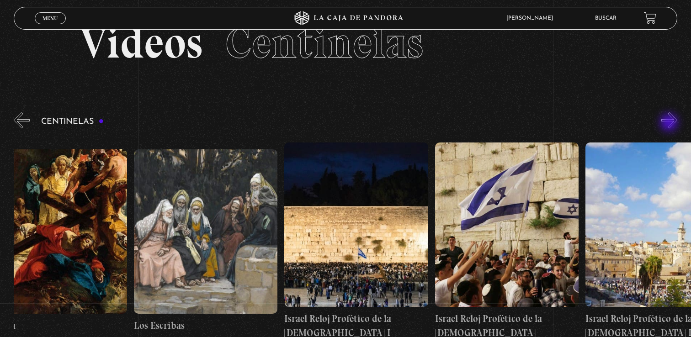
scroll to position [0, 16787]
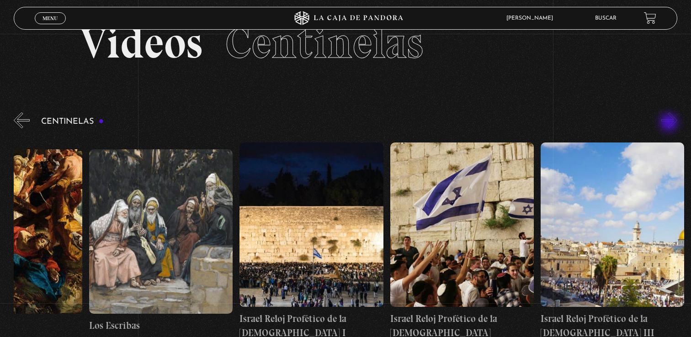
click at [670, 123] on button "»" at bounding box center [670, 120] width 16 height 16
click at [21, 123] on button "«" at bounding box center [22, 120] width 16 height 16
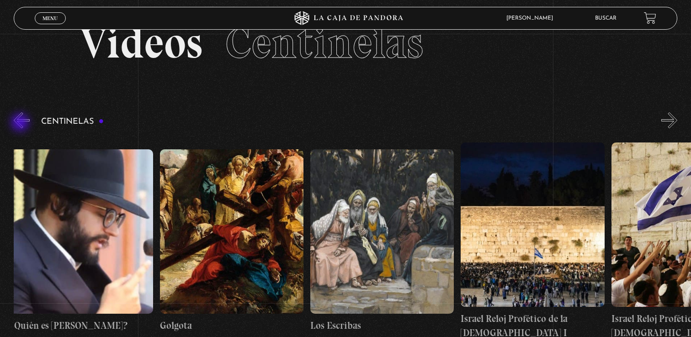
click at [21, 123] on button "«" at bounding box center [22, 120] width 16 height 16
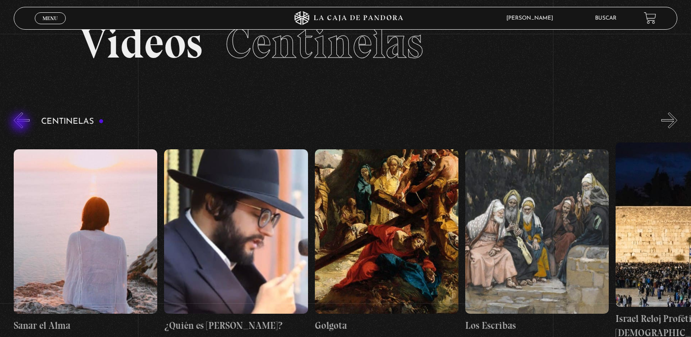
click at [21, 123] on button "«" at bounding box center [22, 120] width 16 height 16
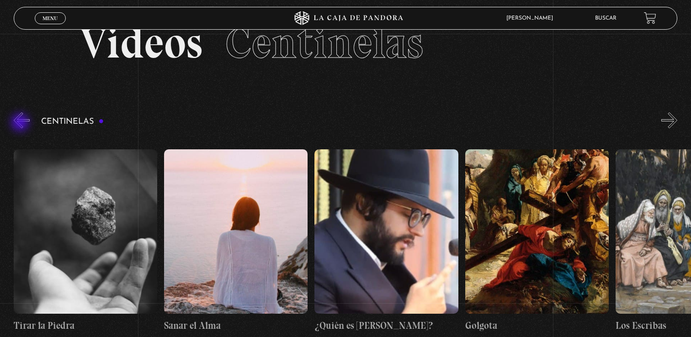
click at [21, 123] on button "«" at bounding box center [22, 120] width 16 height 16
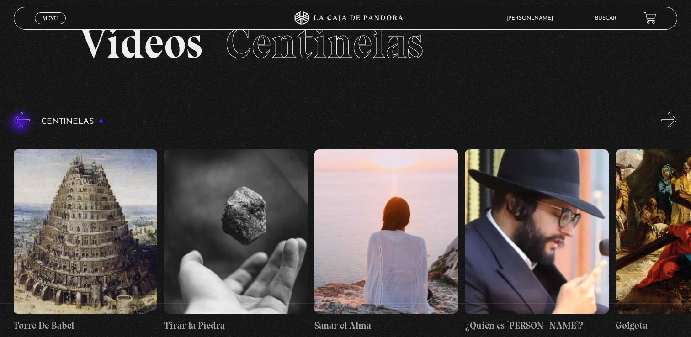
scroll to position [0, 16110]
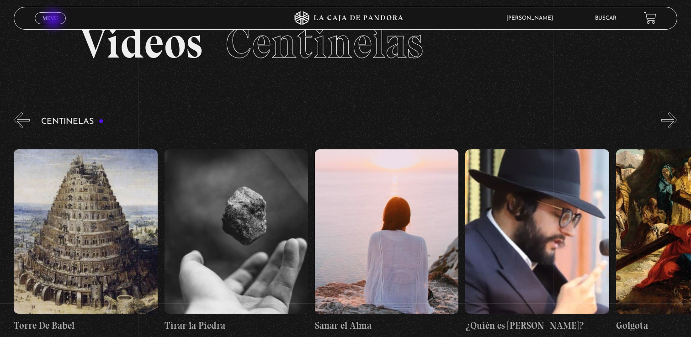
click at [54, 20] on span "Menu" at bounding box center [50, 18] width 15 height 5
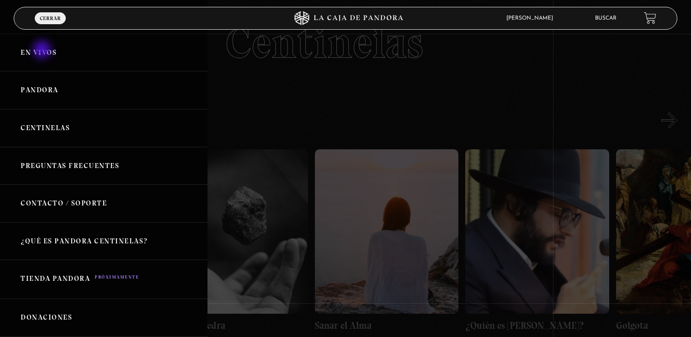
click at [43, 51] on link "En vivos" at bounding box center [104, 53] width 208 height 38
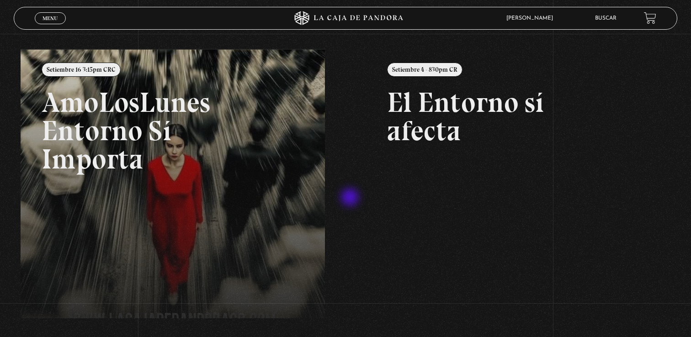
scroll to position [98, 0]
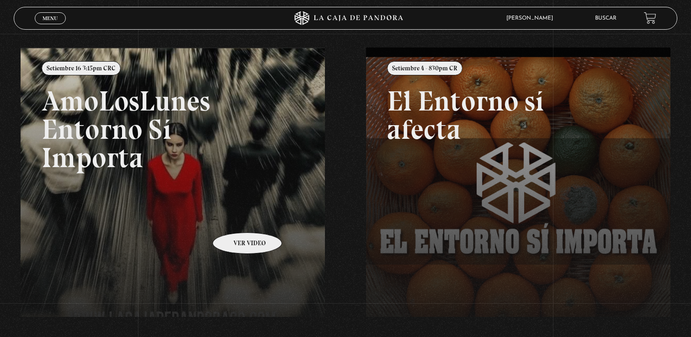
click at [235, 218] on link at bounding box center [366, 216] width 691 height 337
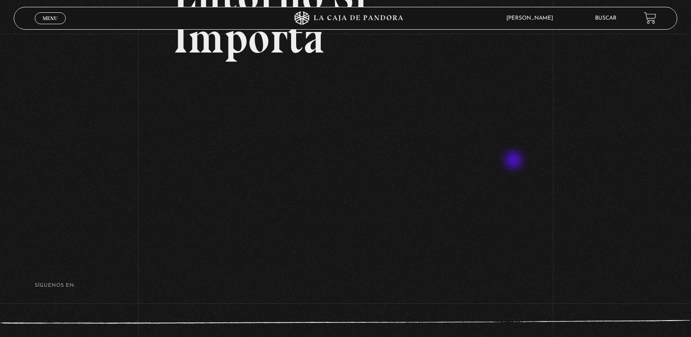
scroll to position [153, 0]
